Goal: Navigation & Orientation: Find specific page/section

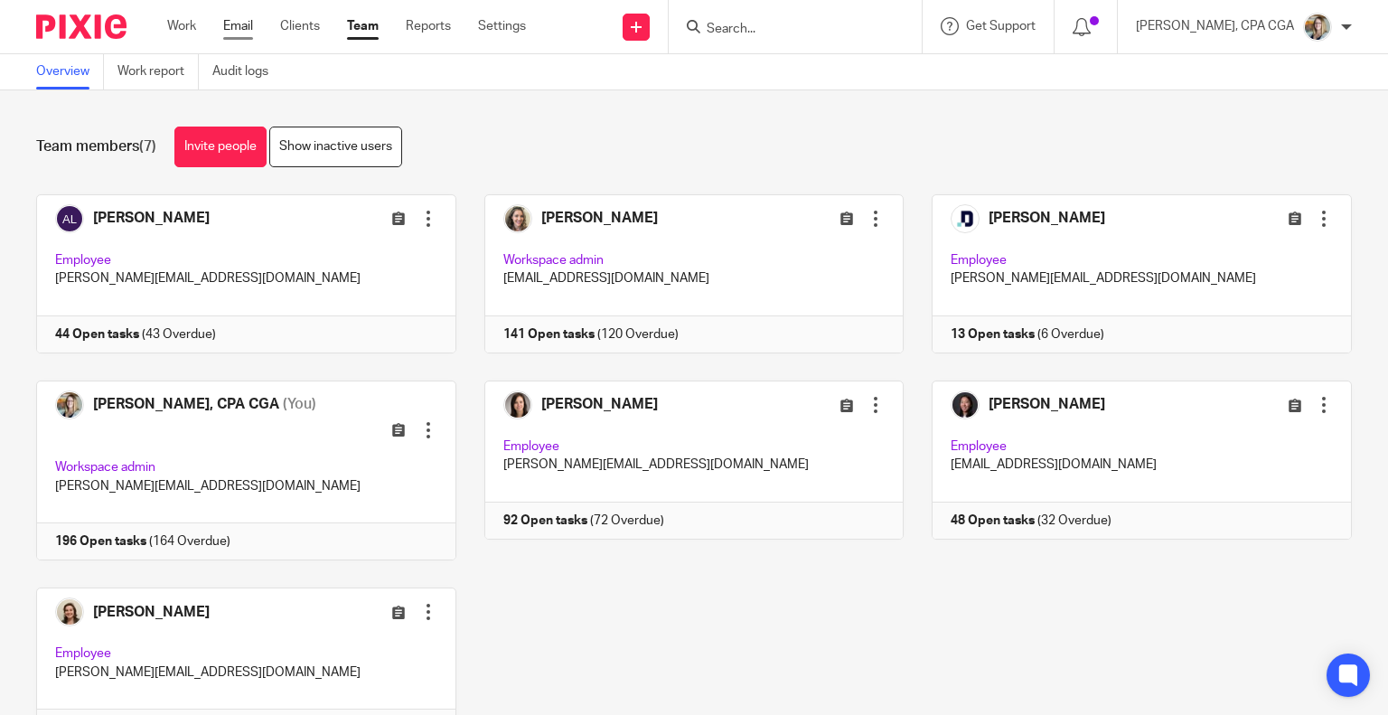
drag, startPoint x: 0, startPoint y: 0, endPoint x: 240, endPoint y: 30, distance: 242.2
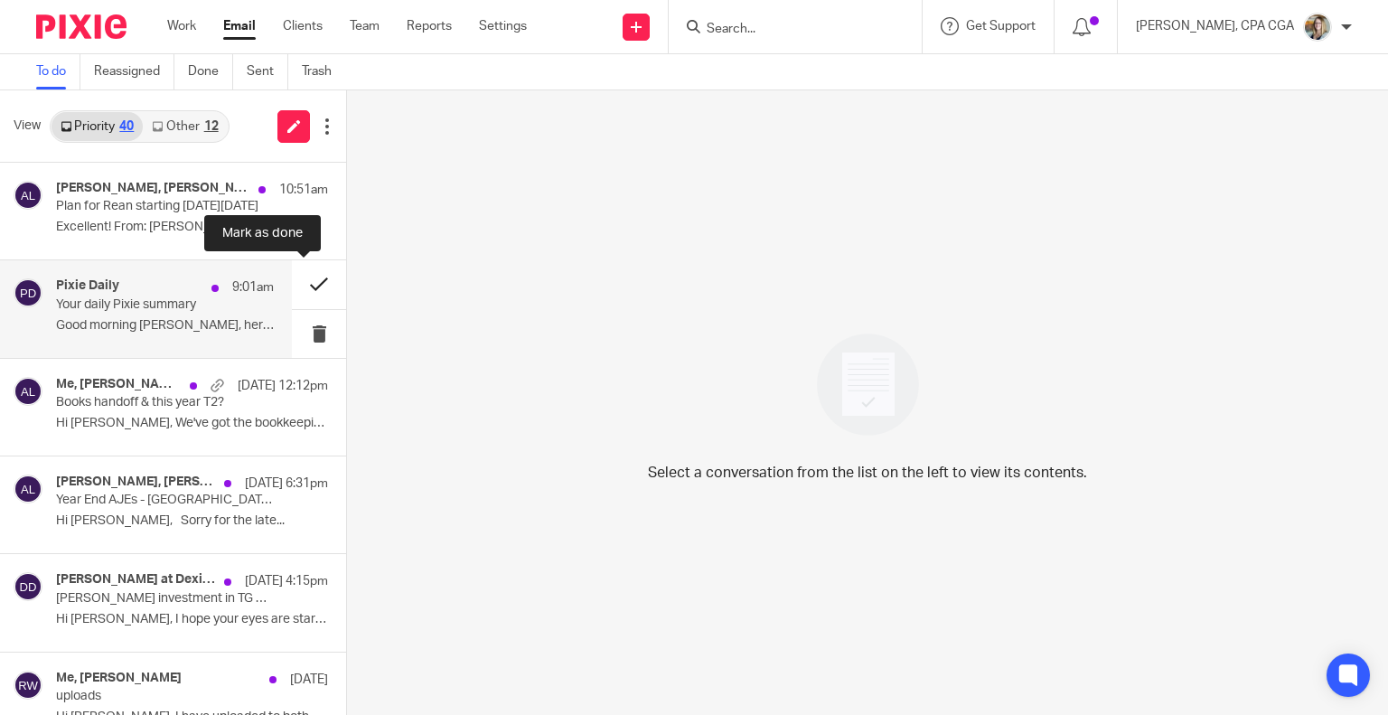
click at [311, 288] on button at bounding box center [319, 284] width 54 height 48
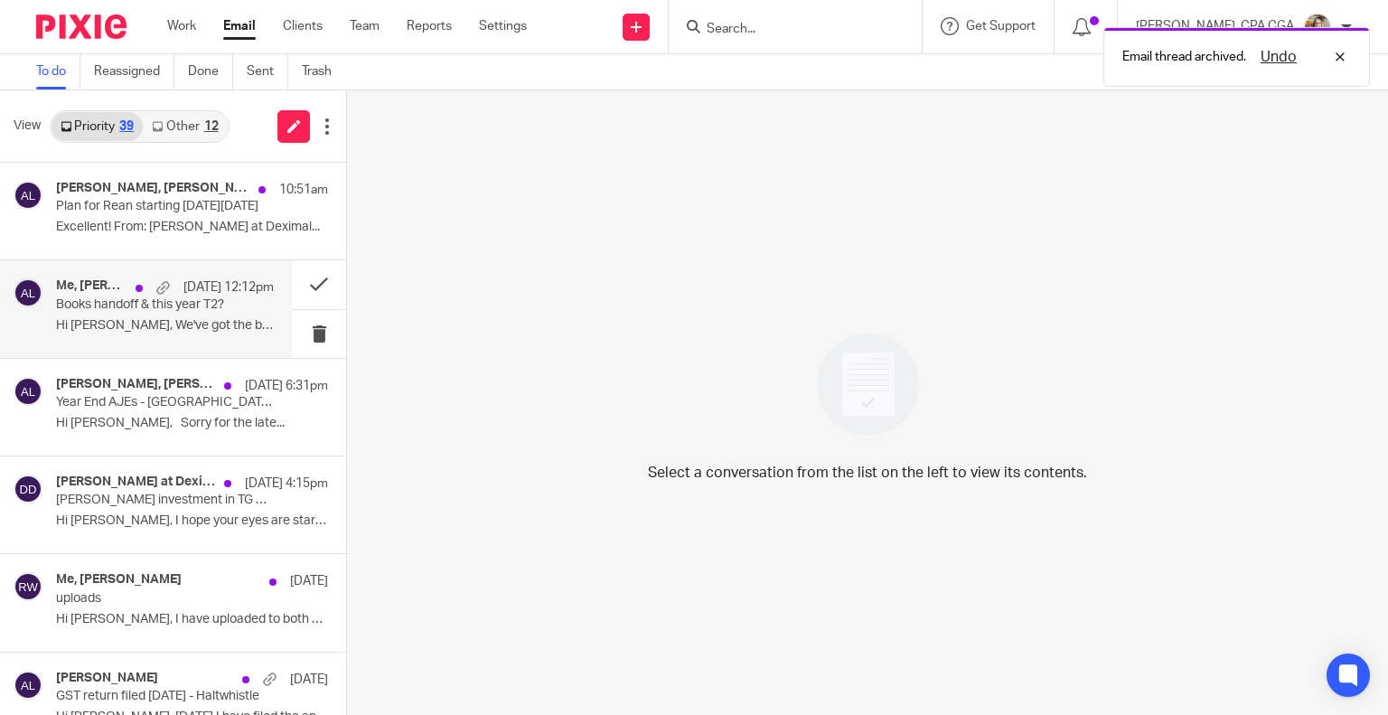
click at [163, 318] on p "Hi Colin, We've got the bookkeeping finished..." at bounding box center [165, 325] width 218 height 15
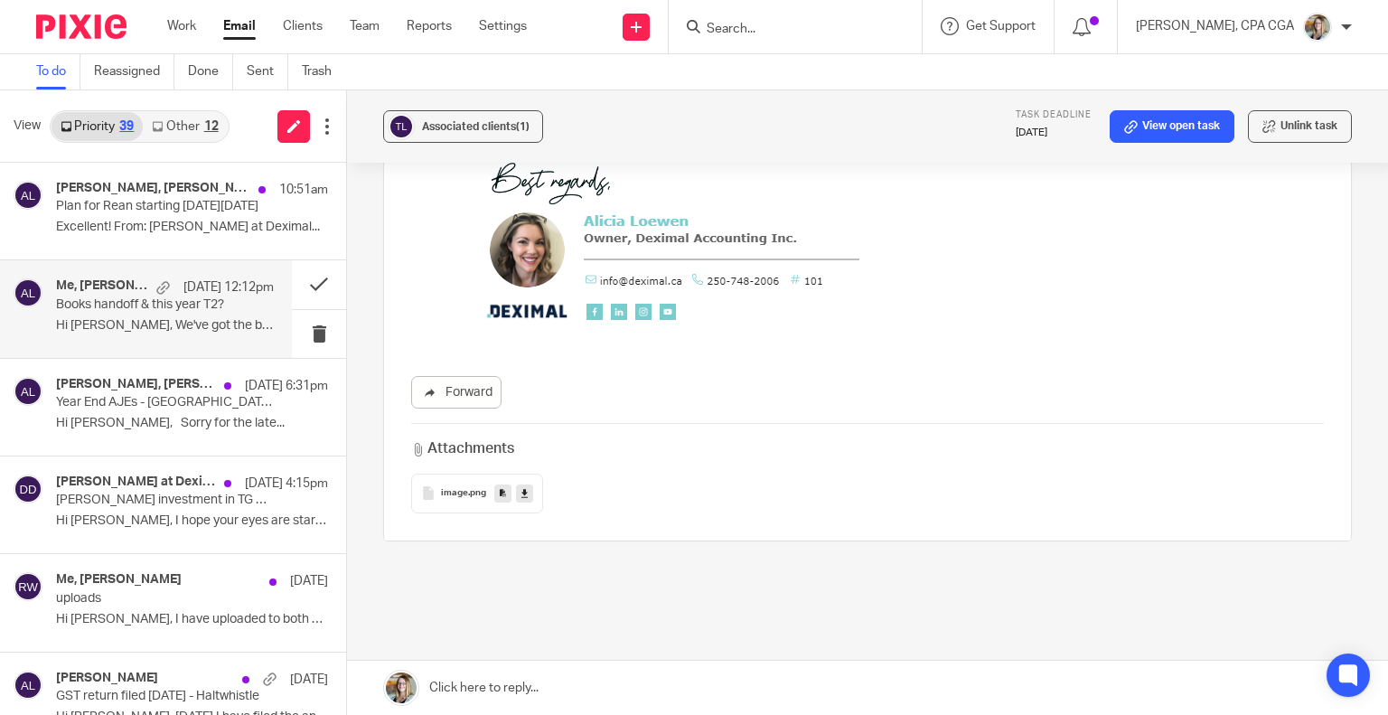
scroll to position [623, 0]
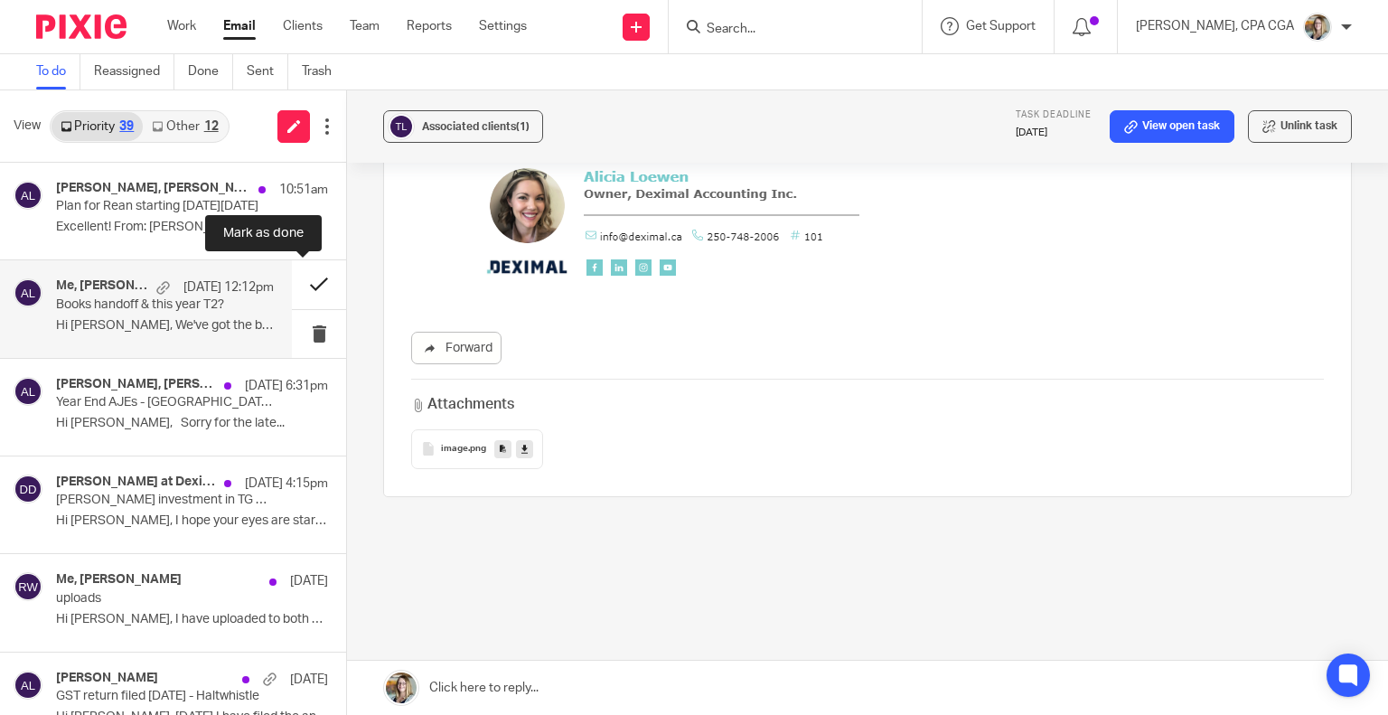
click at [304, 274] on button at bounding box center [319, 284] width 54 height 48
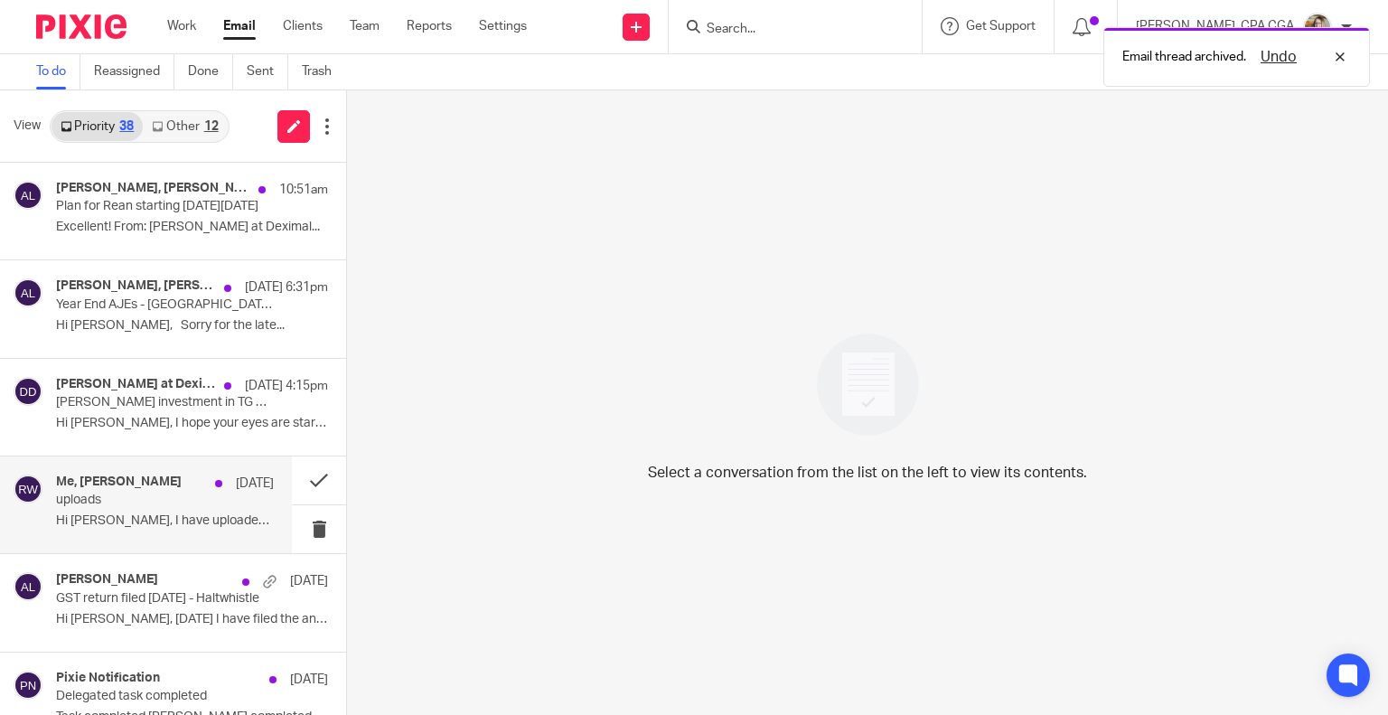
click at [170, 495] on p "uploads" at bounding box center [143, 499] width 174 height 15
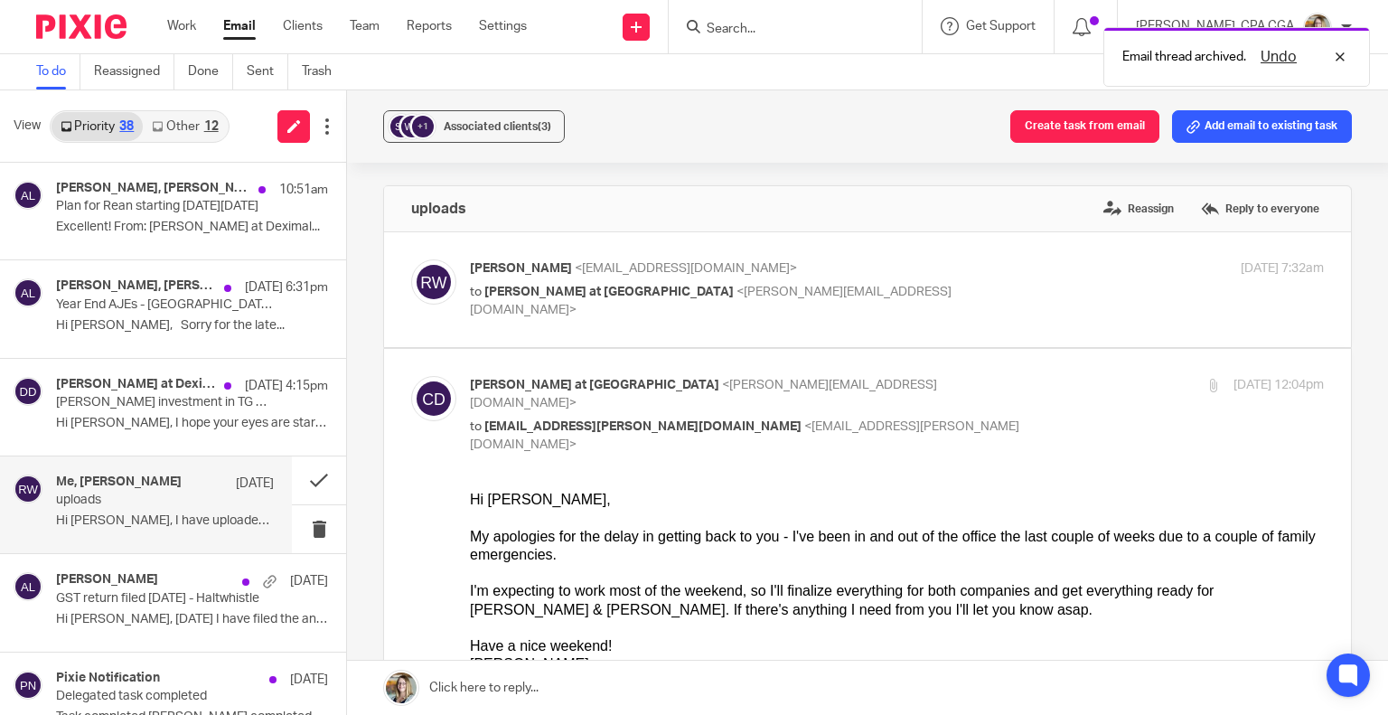
scroll to position [0, 0]
click at [765, 300] on p "to Chrissy at Deximal <chrissy@deximal.ca>" at bounding box center [754, 301] width 569 height 37
checkbox input "true"
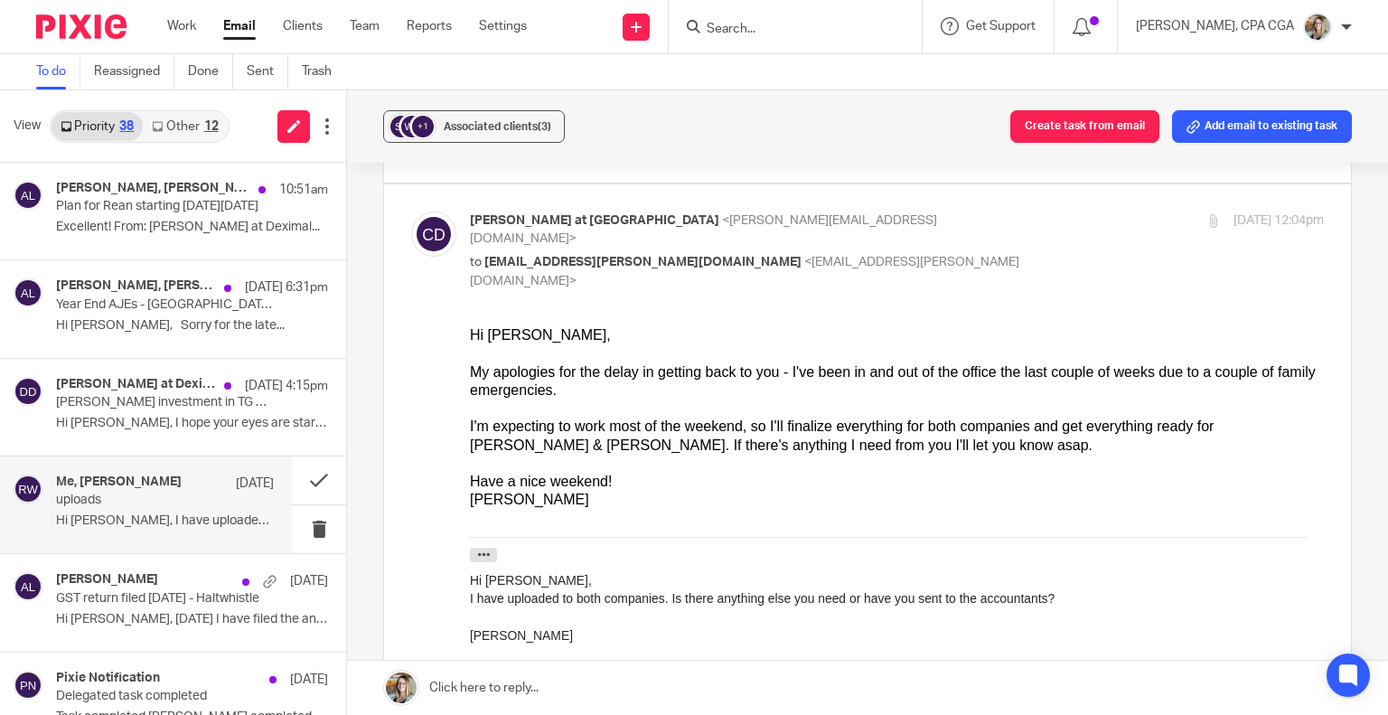
scroll to position [361, 0]
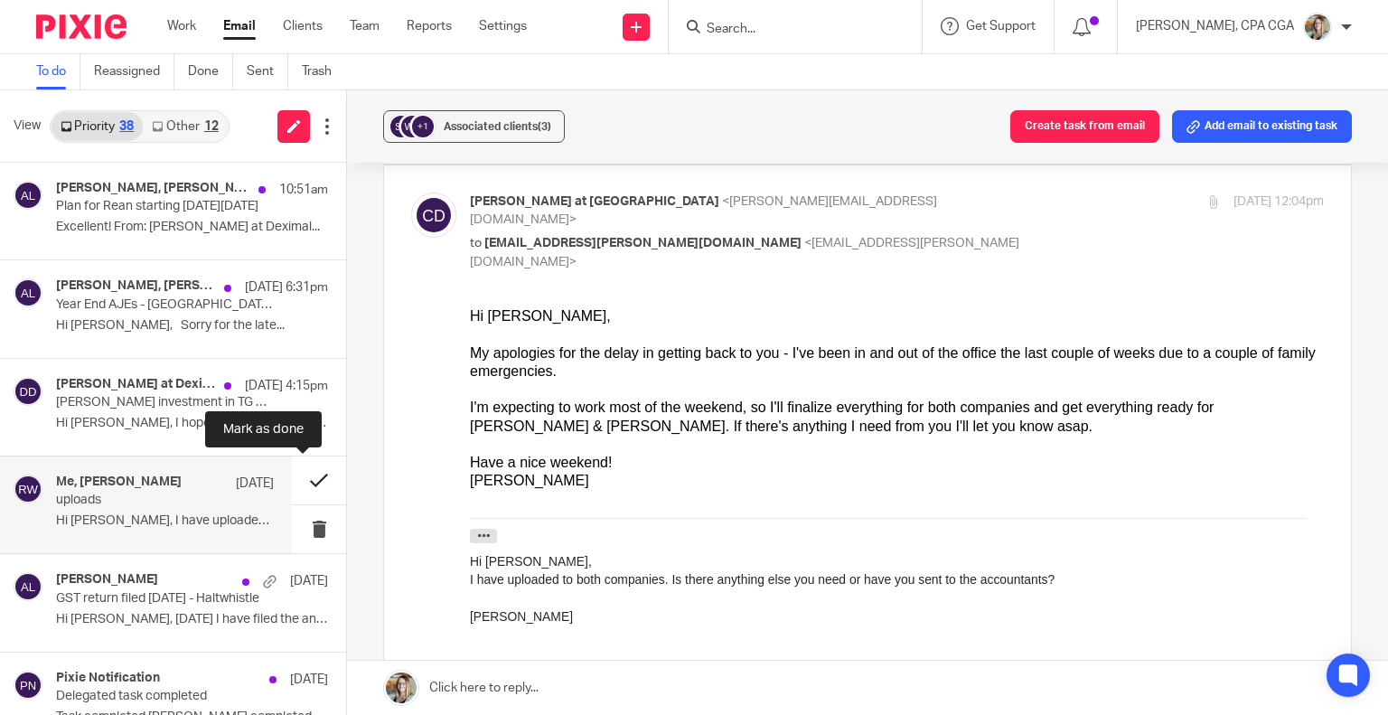
click at [304, 480] on button at bounding box center [319, 480] width 54 height 48
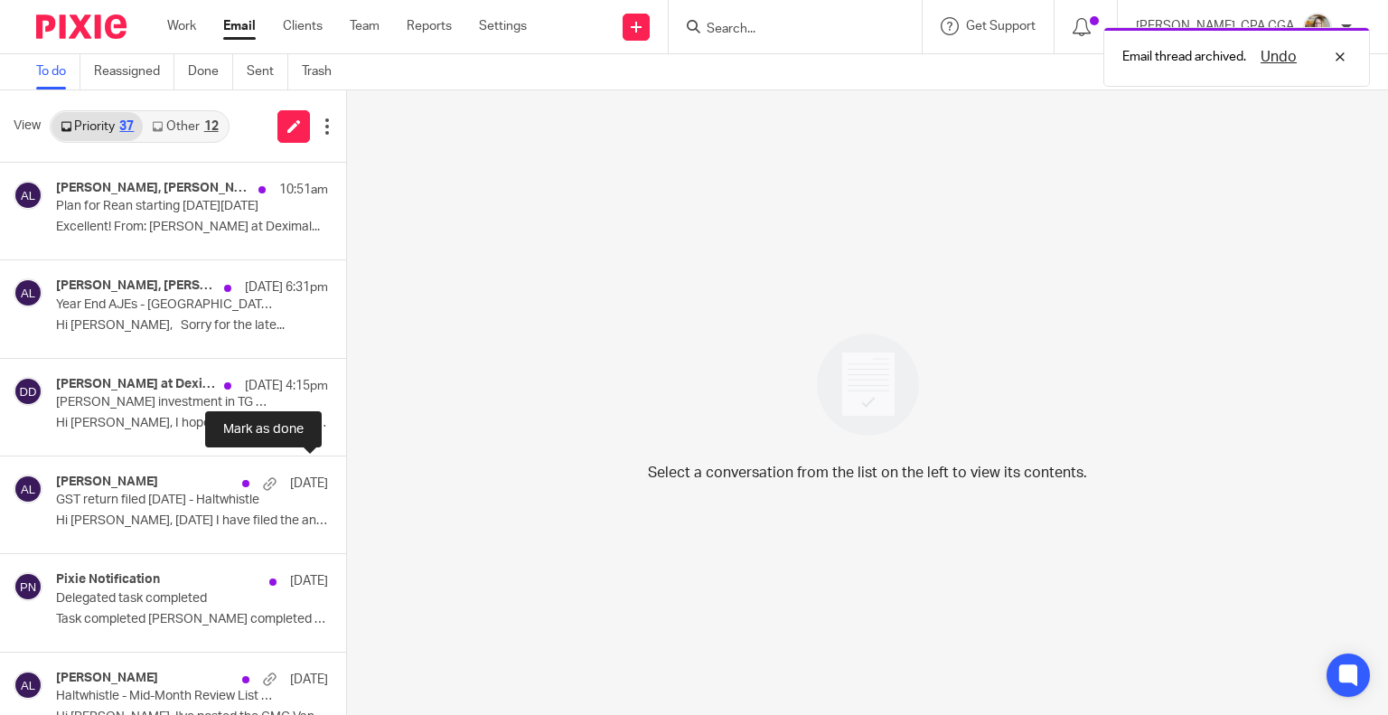
click at [346, 480] on button at bounding box center [353, 480] width 14 height 48
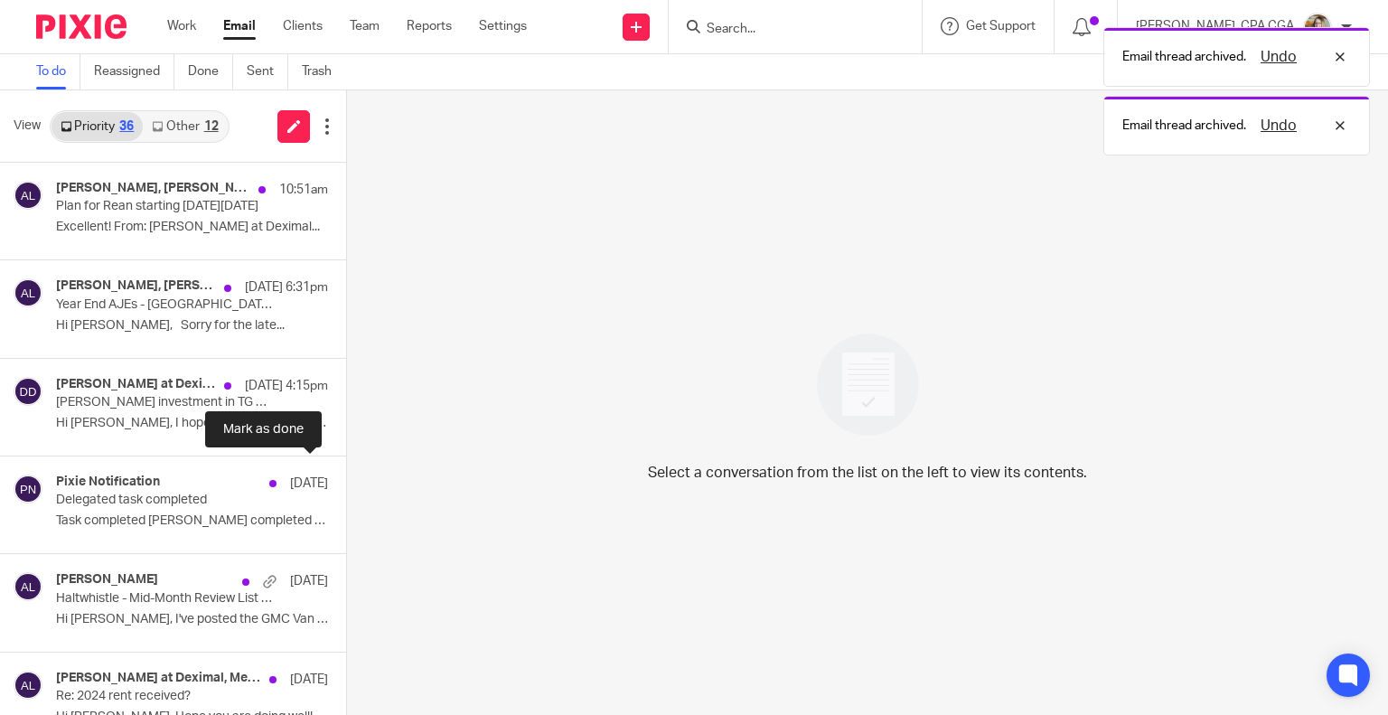
click at [346, 480] on button at bounding box center [353, 480] width 14 height 48
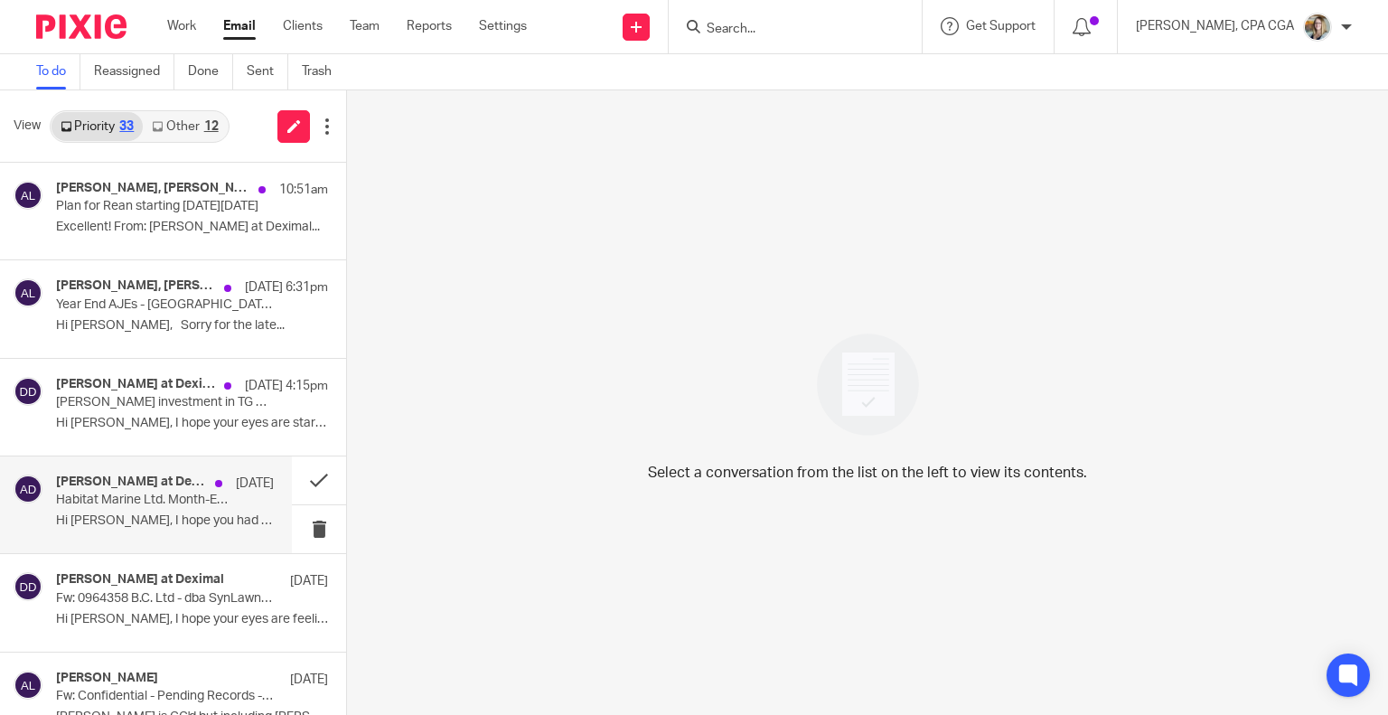
click at [152, 503] on p "Habitat Marine Ltd. Month-End Review List - July" at bounding box center [143, 499] width 174 height 15
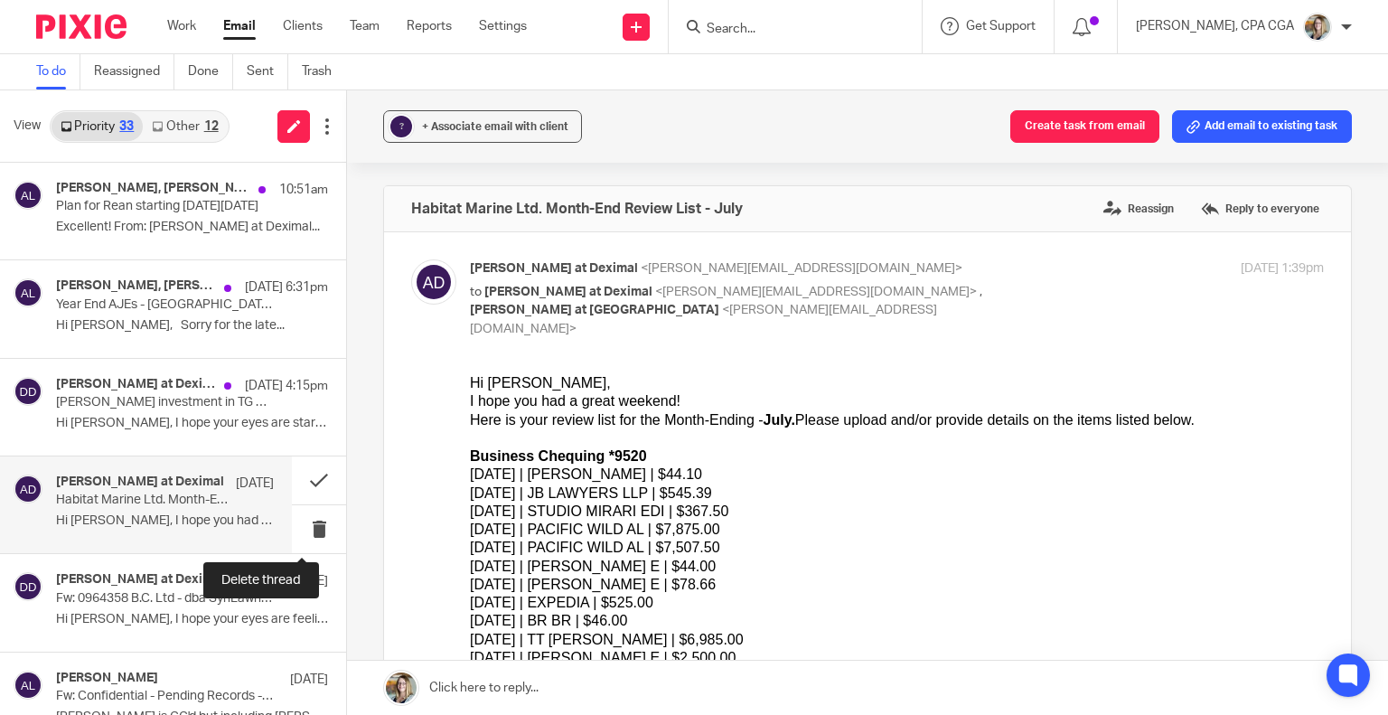
scroll to position [0, 0]
click at [202, 137] on link "Other 12" at bounding box center [185, 126] width 84 height 29
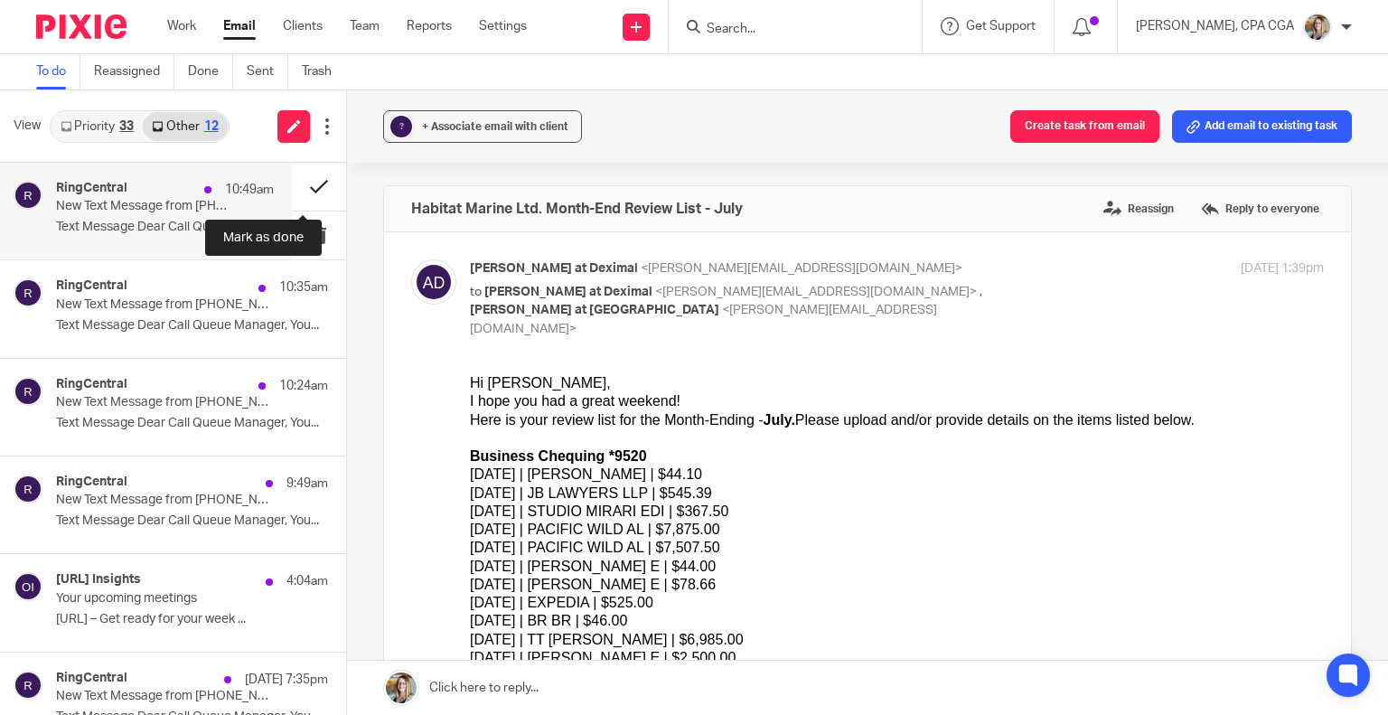
click at [308, 183] on button at bounding box center [319, 187] width 54 height 48
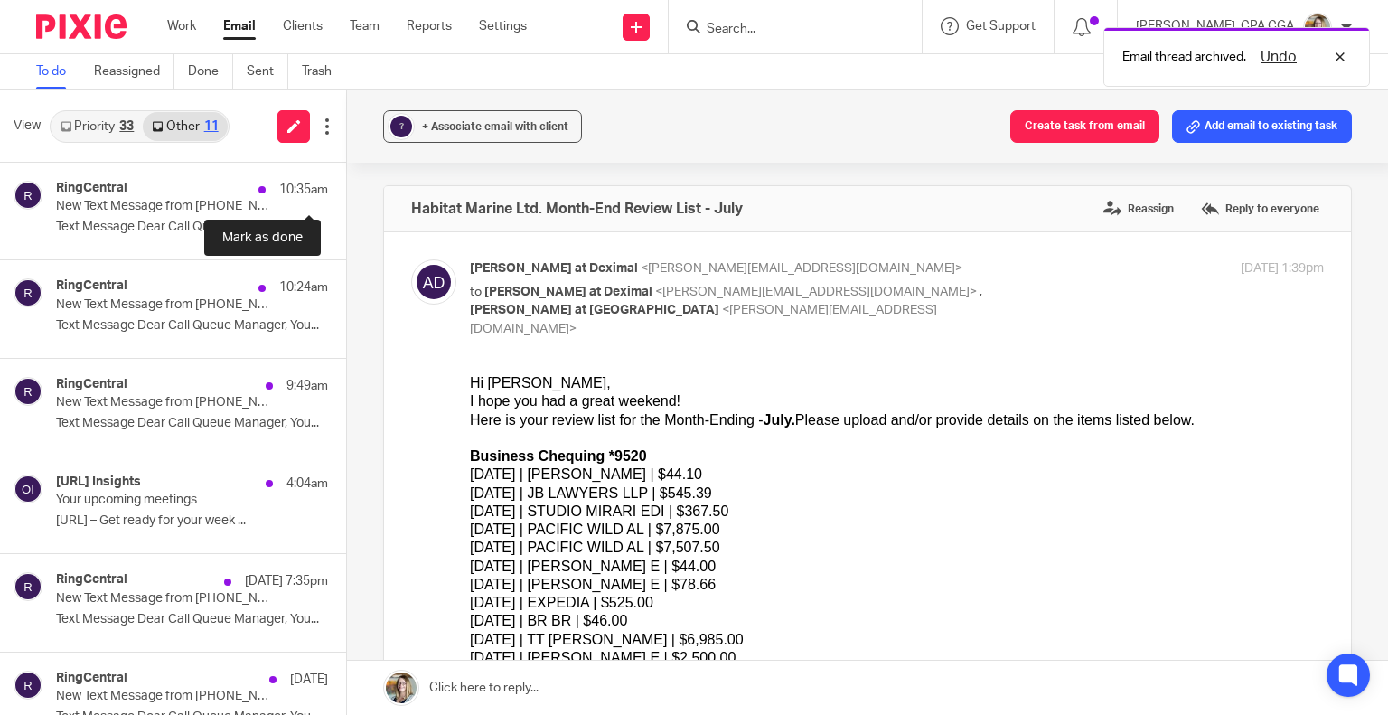
click at [346, 183] on button at bounding box center [353, 187] width 14 height 48
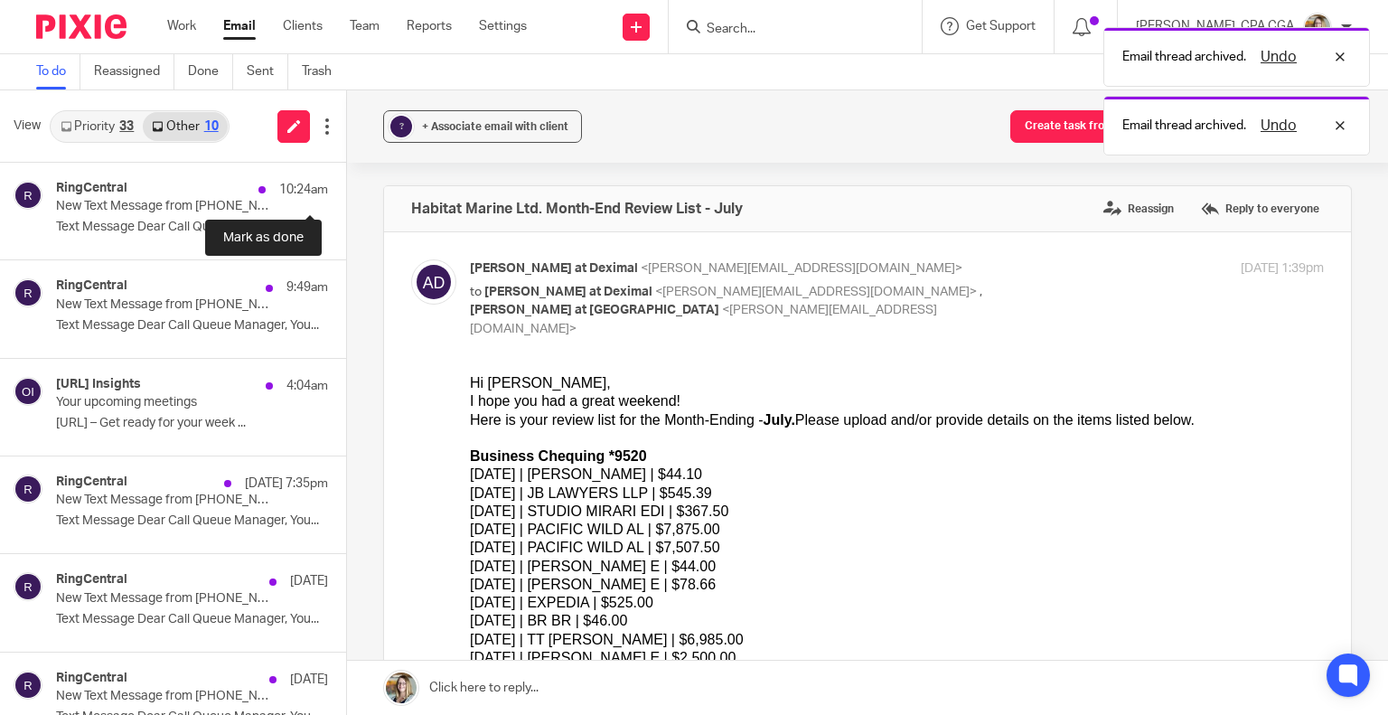
click at [346, 183] on button at bounding box center [353, 187] width 14 height 48
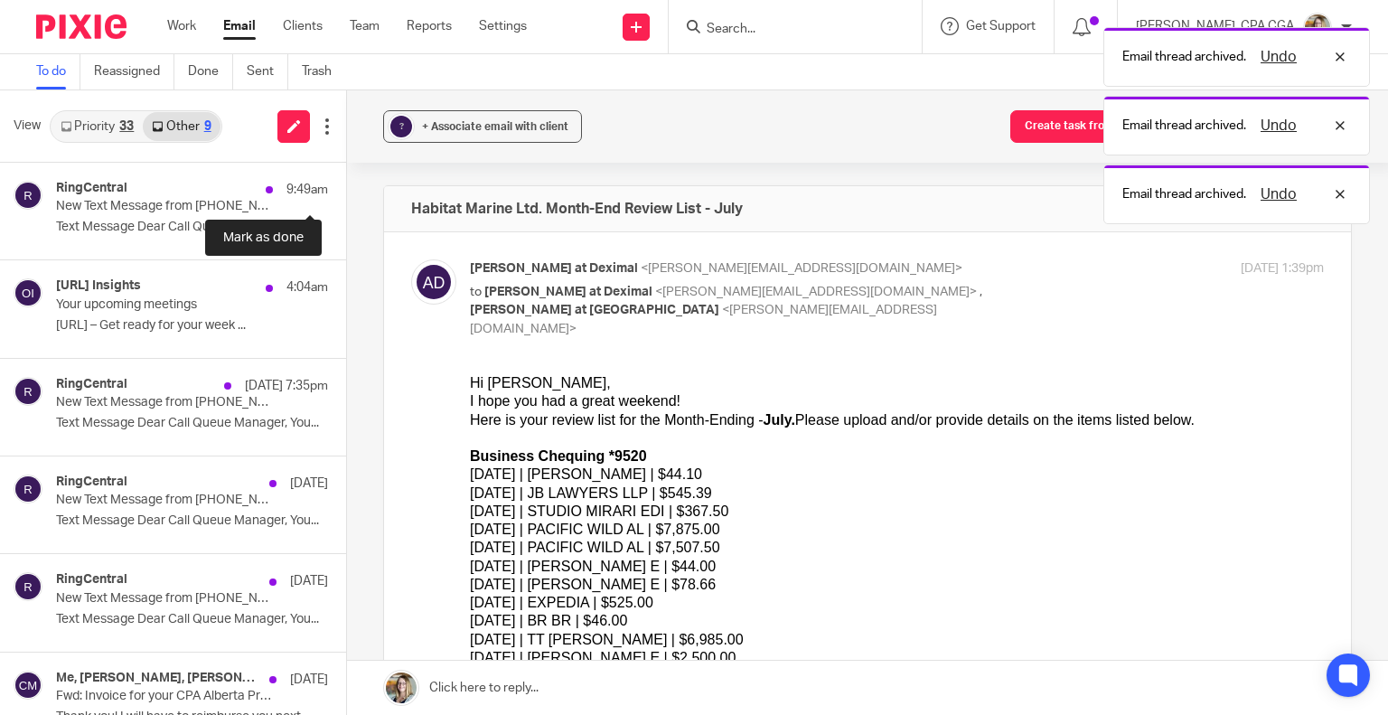
click at [346, 183] on button at bounding box center [353, 187] width 14 height 48
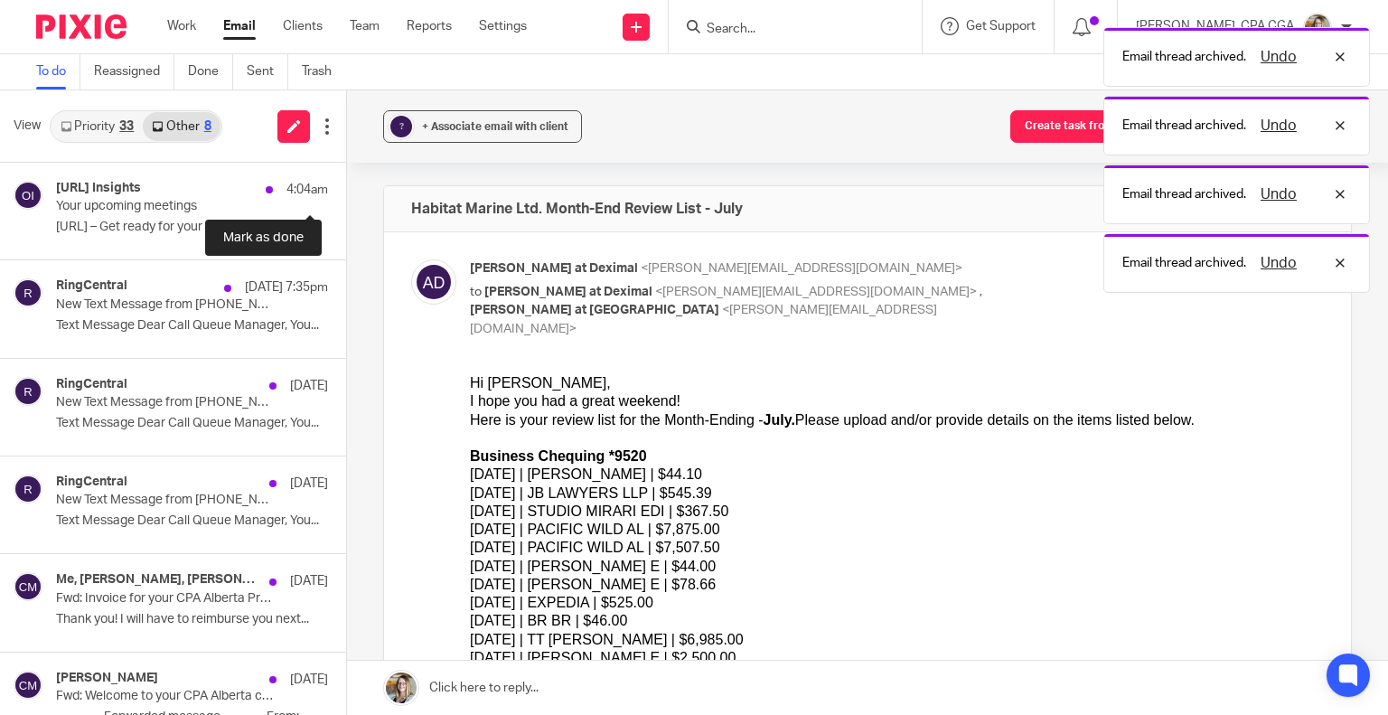
click at [346, 183] on button at bounding box center [353, 187] width 14 height 48
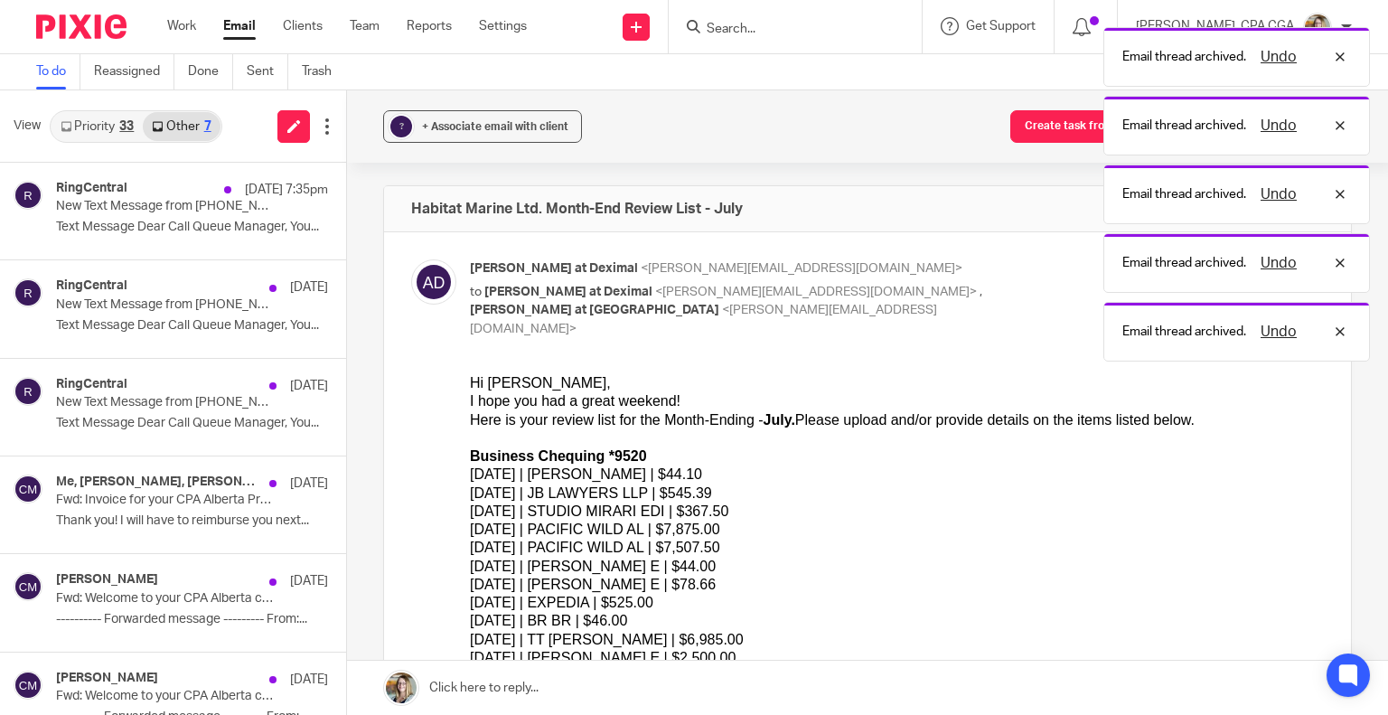
click at [346, 183] on button at bounding box center [353, 187] width 14 height 48
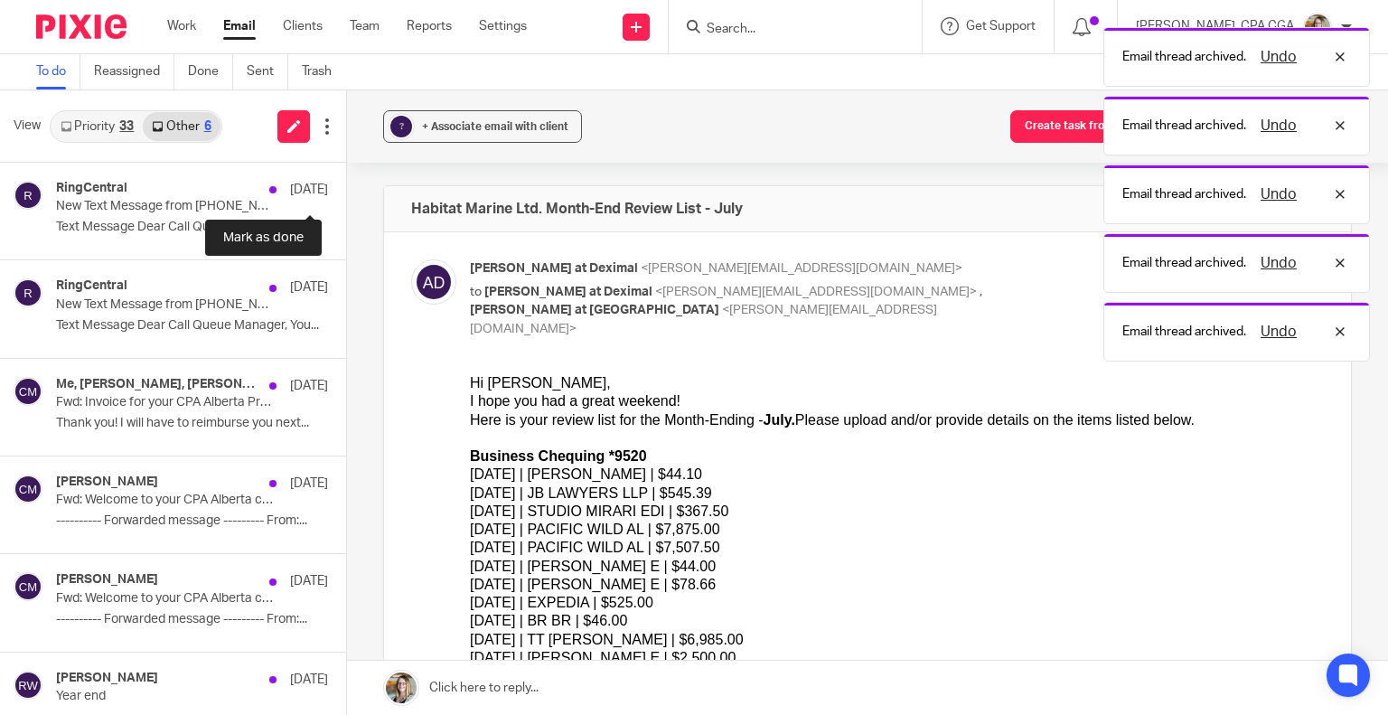
click at [346, 183] on button at bounding box center [353, 187] width 14 height 48
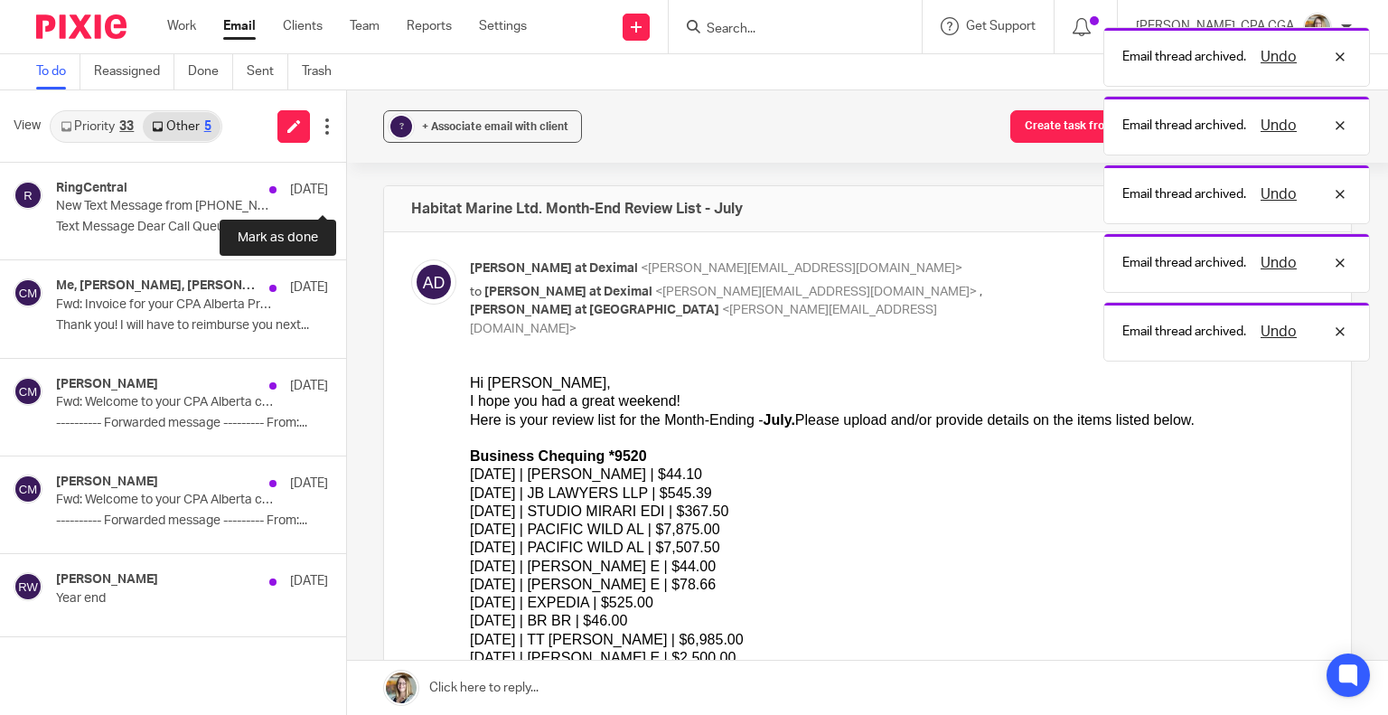
click at [346, 183] on button at bounding box center [353, 187] width 14 height 48
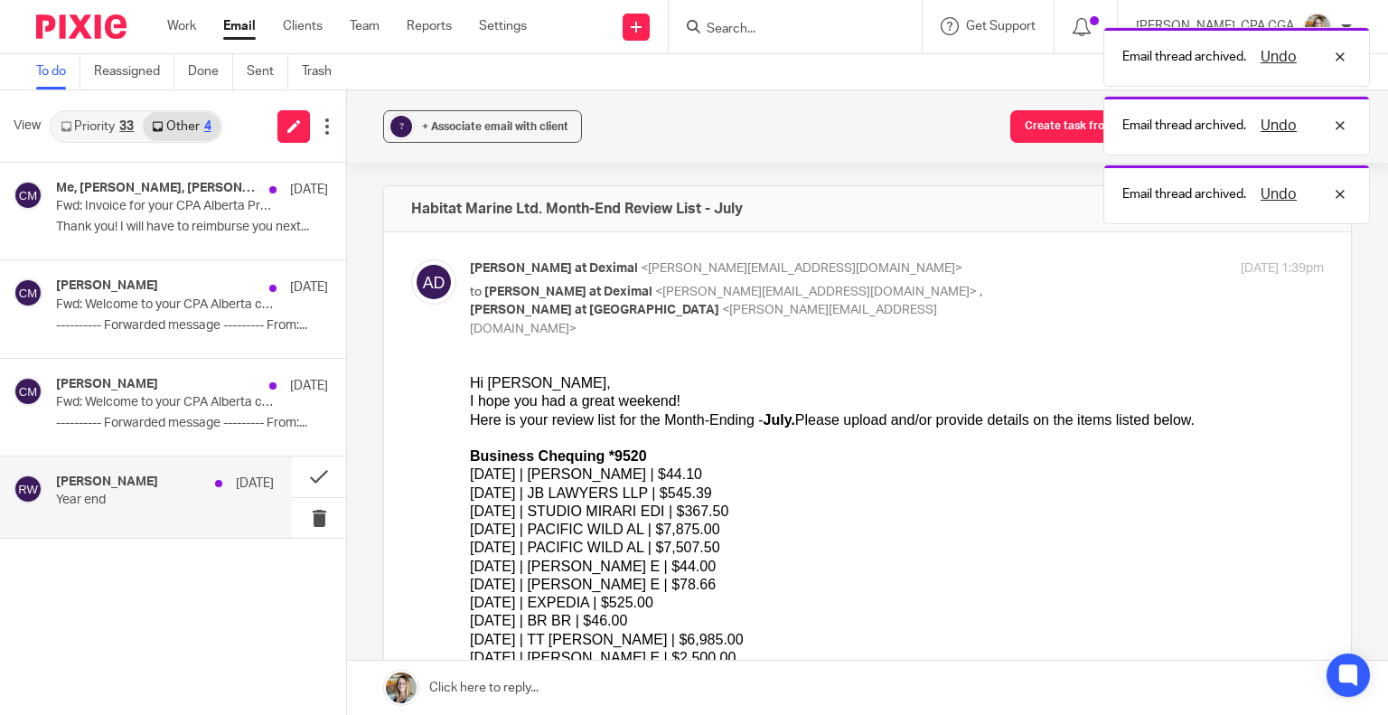
click at [127, 531] on div "Ridley Wikkerink Aug 6 Year end" at bounding box center [146, 496] width 292 height 81
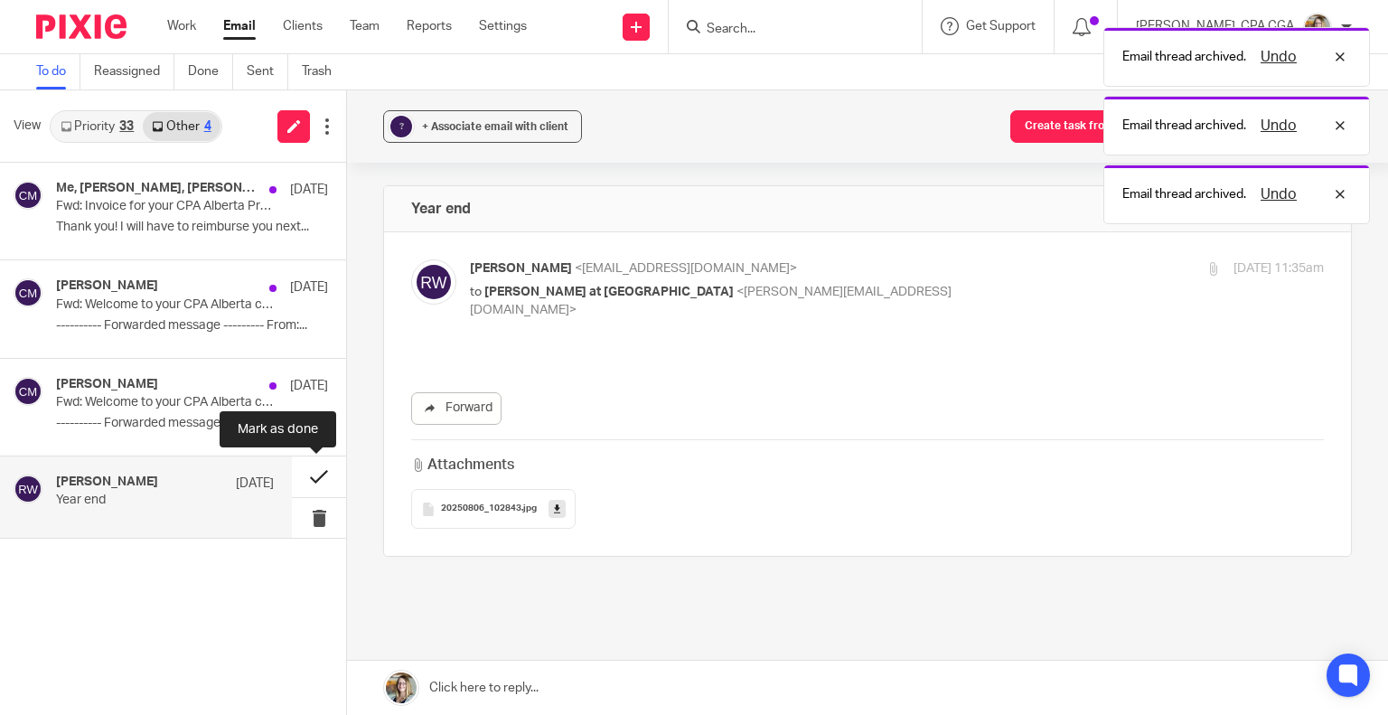
click at [312, 482] on button at bounding box center [319, 476] width 54 height 41
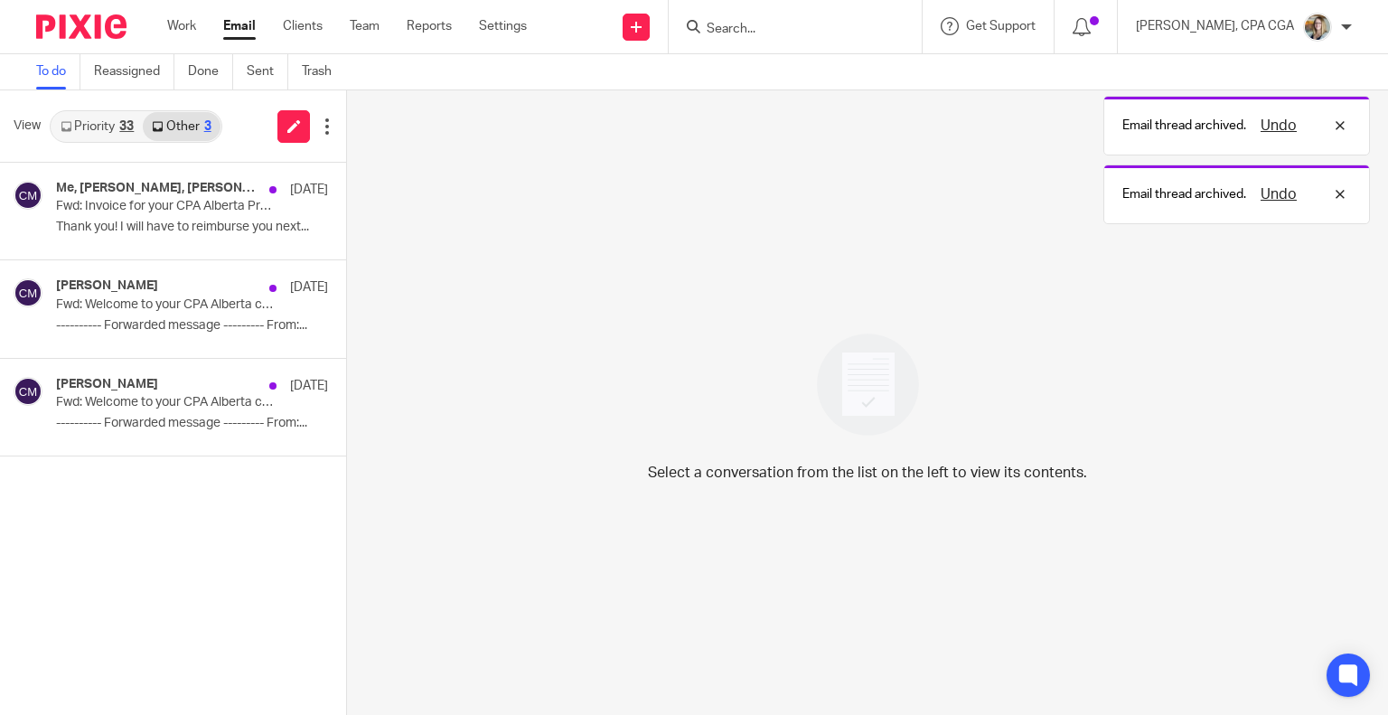
click at [105, 129] on link "Priority 33" at bounding box center [97, 126] width 91 height 29
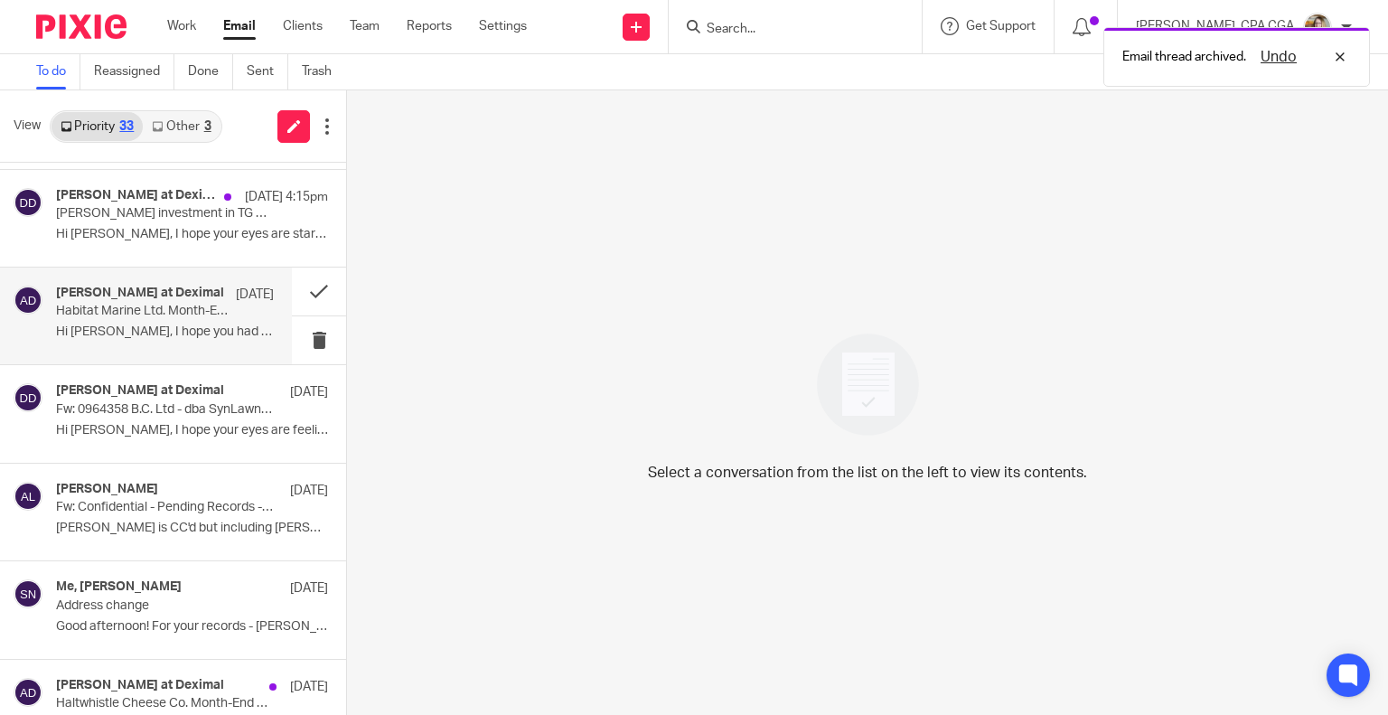
scroll to position [271, 0]
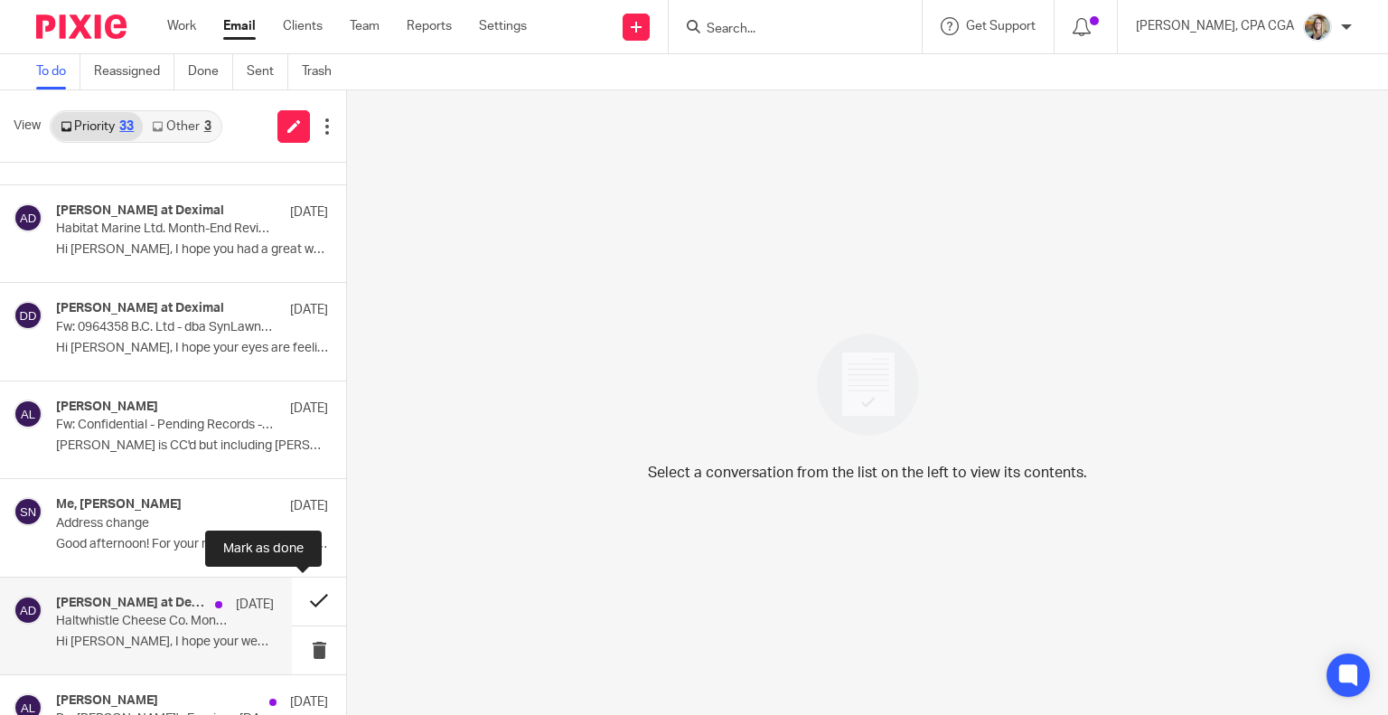
click at [297, 603] on button at bounding box center [319, 601] width 54 height 48
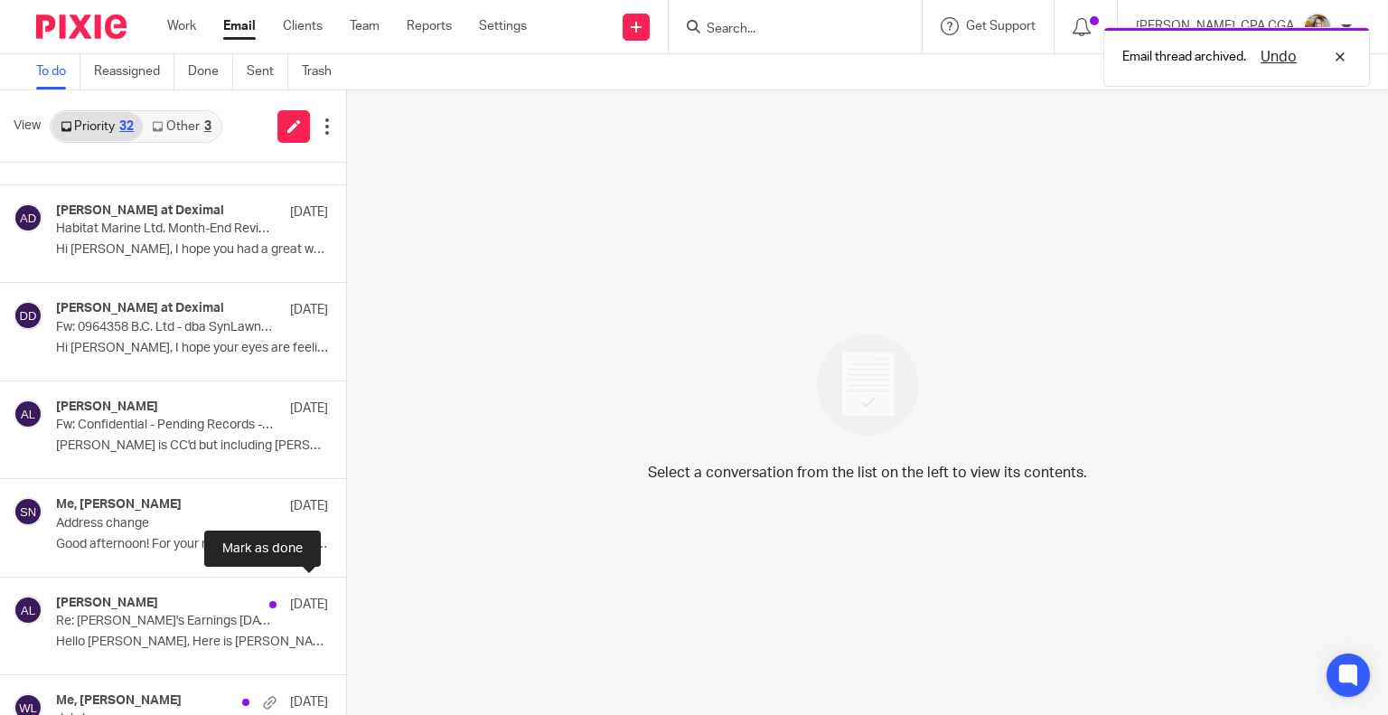
click at [346, 603] on button at bounding box center [353, 601] width 14 height 48
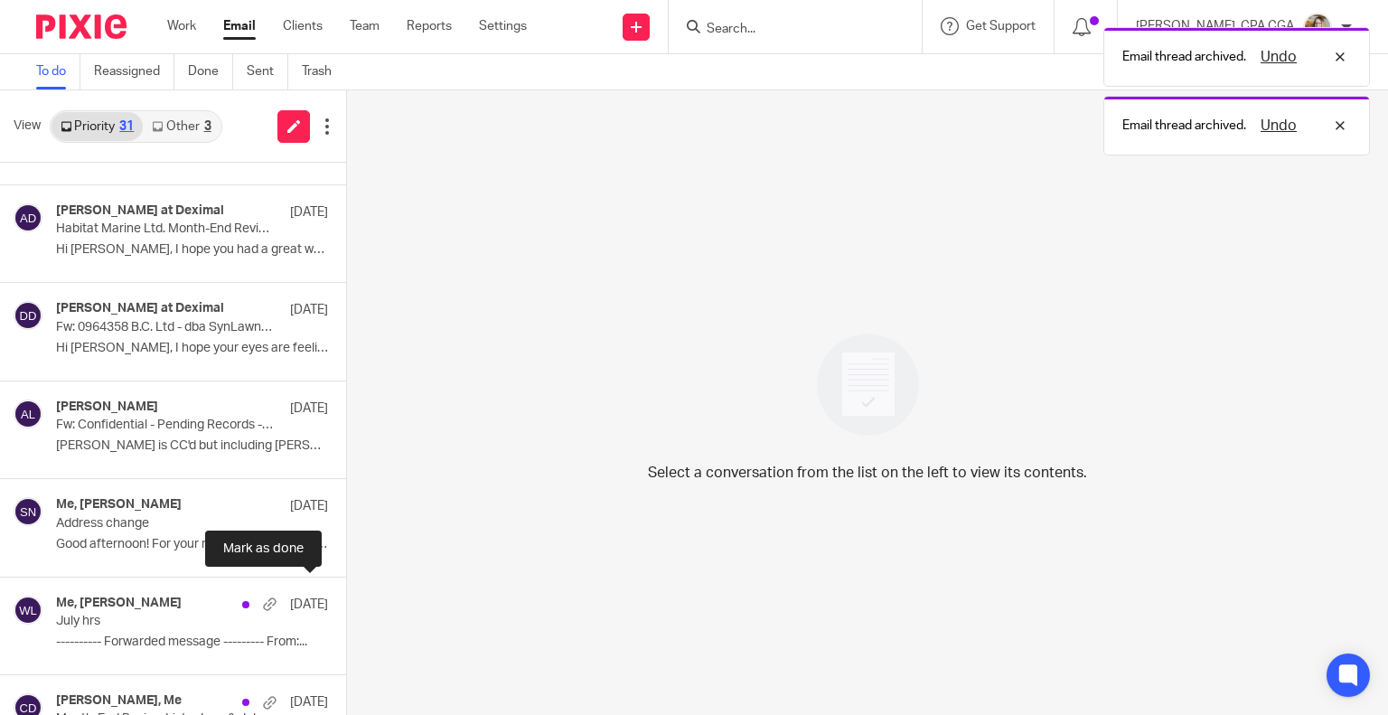
click at [346, 603] on button at bounding box center [353, 601] width 14 height 48
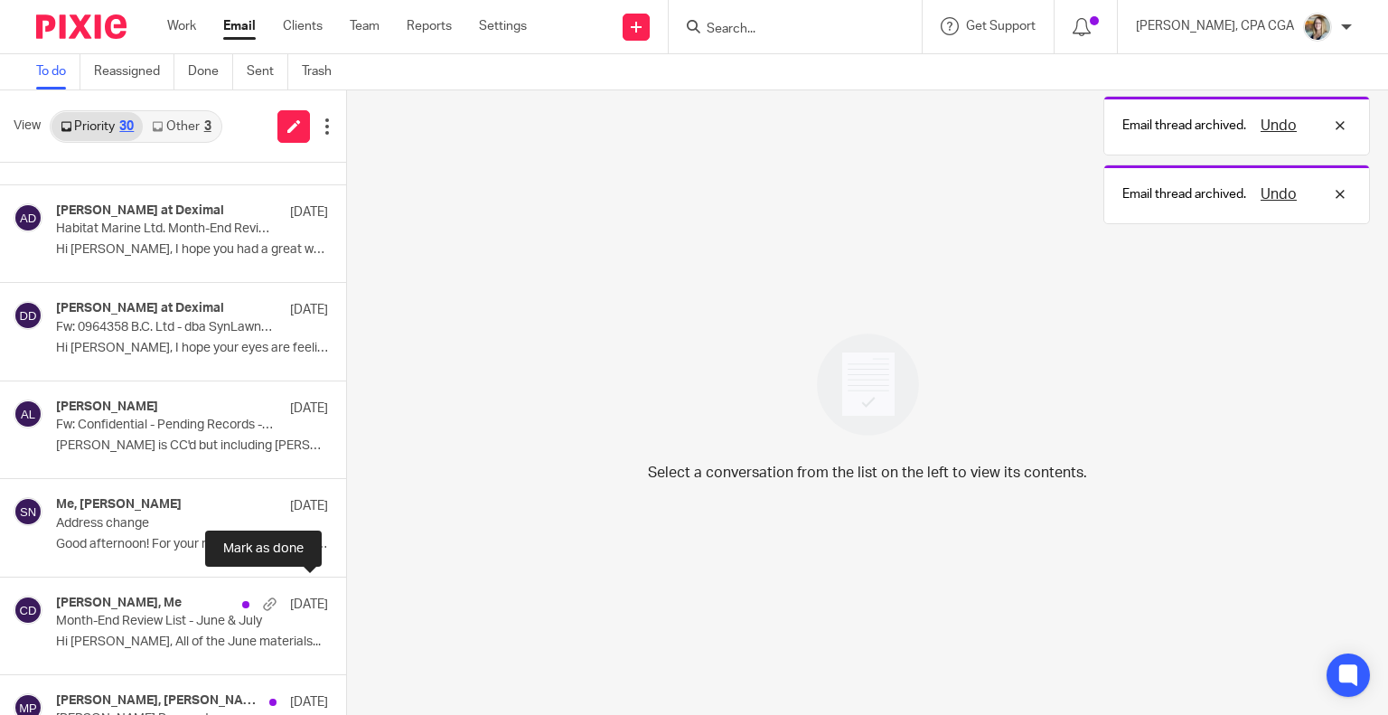
click at [346, 603] on button at bounding box center [353, 601] width 14 height 48
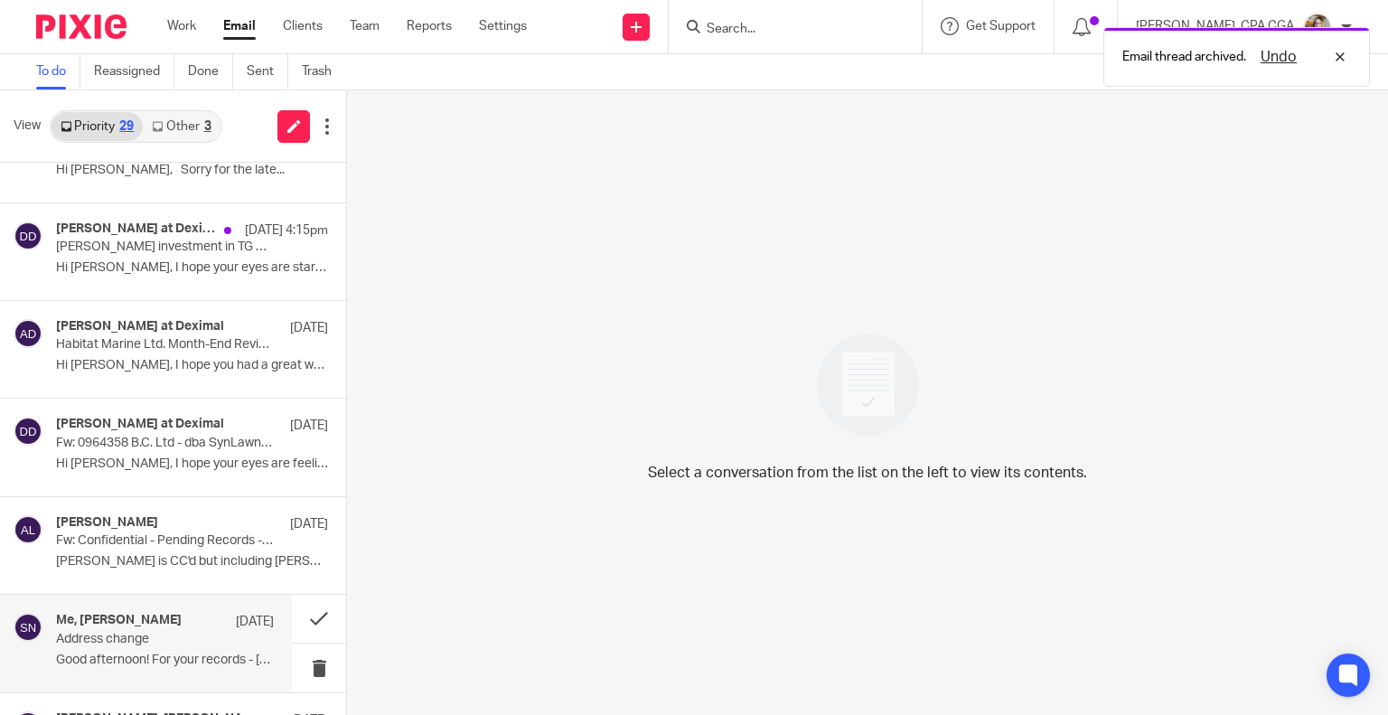
scroll to position [181, 0]
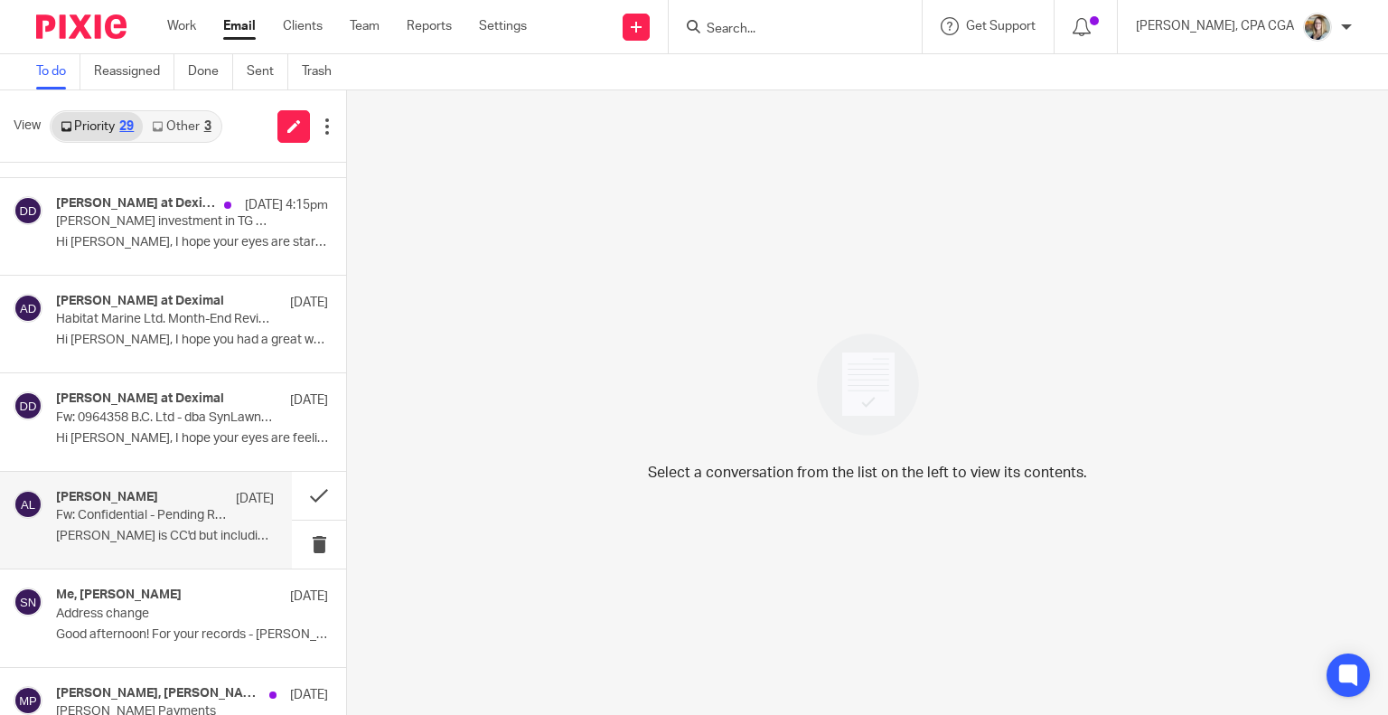
click at [162, 544] on div "Alicia Loewen Aug 7 Fw: Confidential - Pending Records - Compliance Audit - SGK…" at bounding box center [165, 520] width 218 height 61
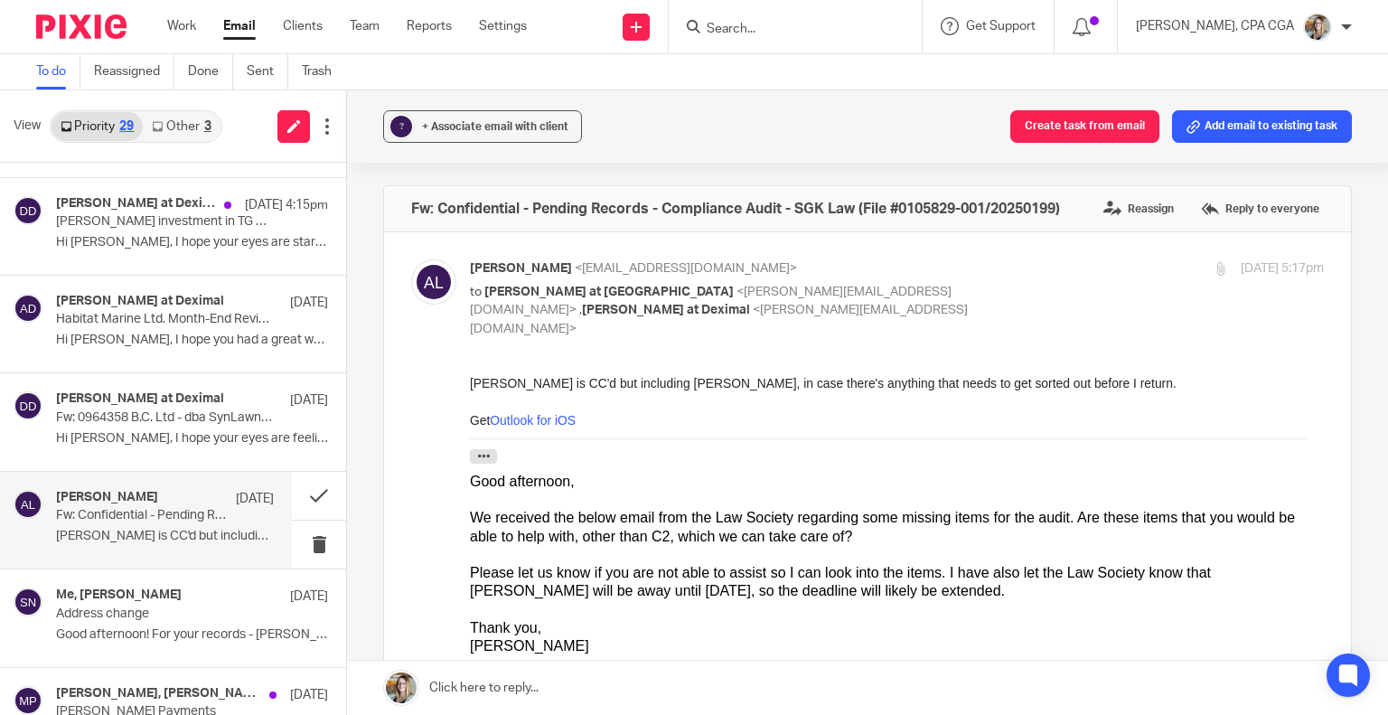
scroll to position [0, 0]
click at [294, 494] on button at bounding box center [319, 496] width 54 height 48
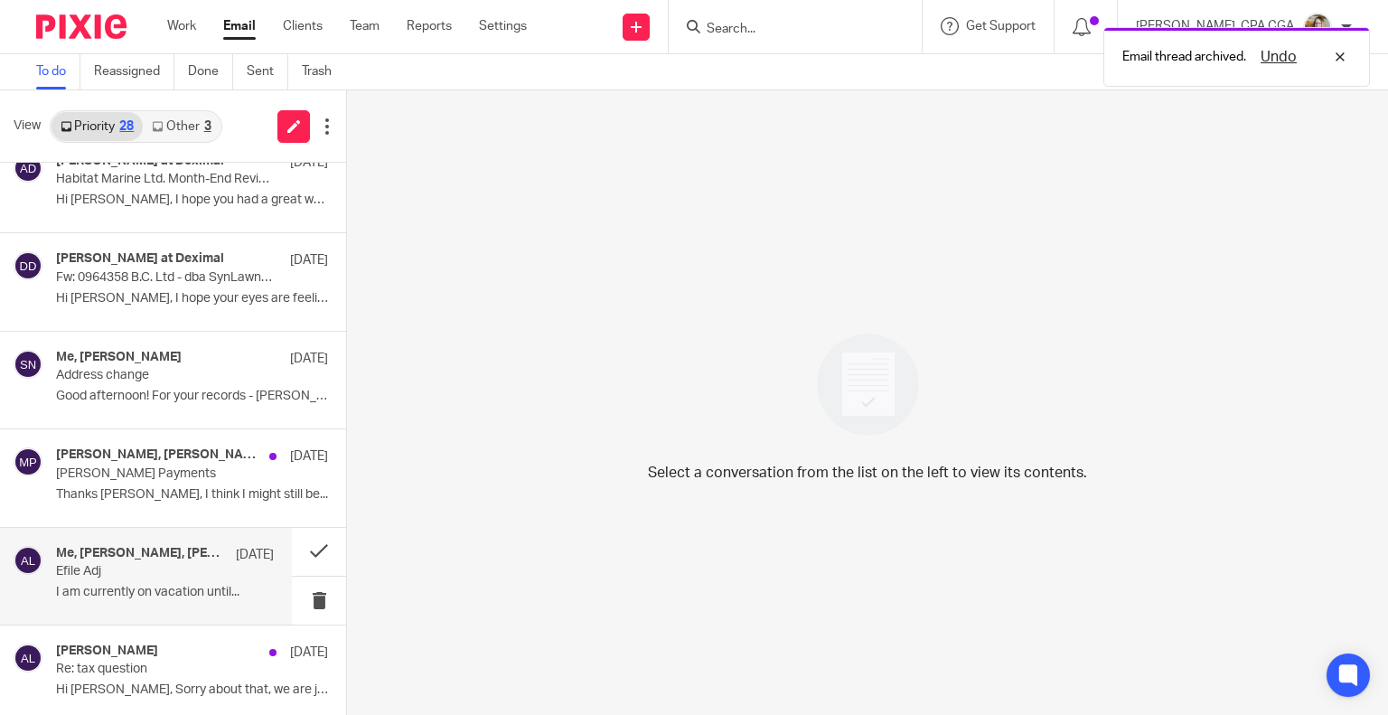
scroll to position [361, 0]
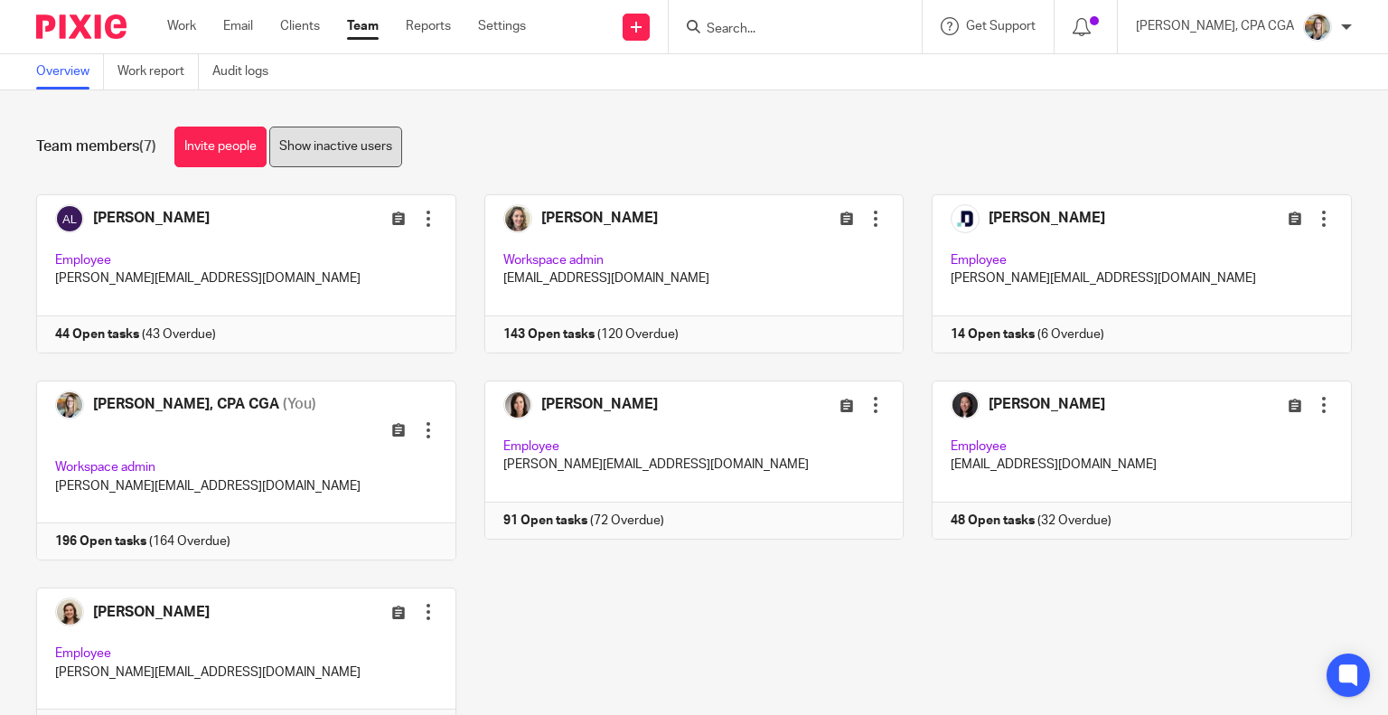
click at [304, 135] on link "Show inactive users" at bounding box center [335, 147] width 133 height 41
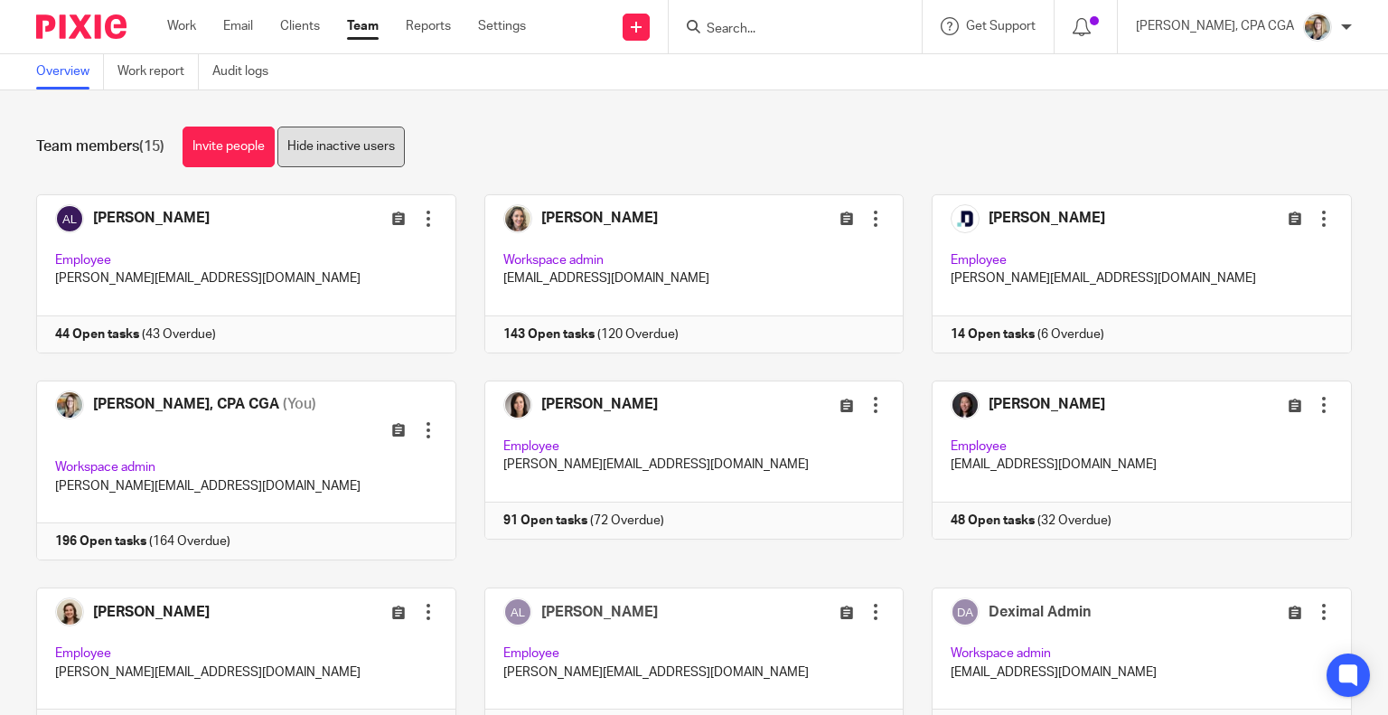
click at [307, 140] on link "Hide inactive users" at bounding box center [340, 147] width 127 height 41
